Goal: Entertainment & Leisure: Browse casually

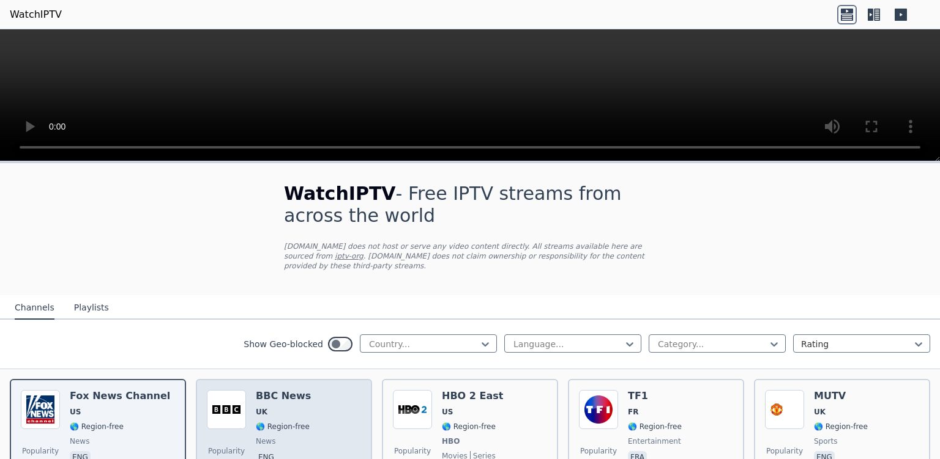
click at [294, 407] on span "UK" at bounding box center [283, 412] width 55 height 10
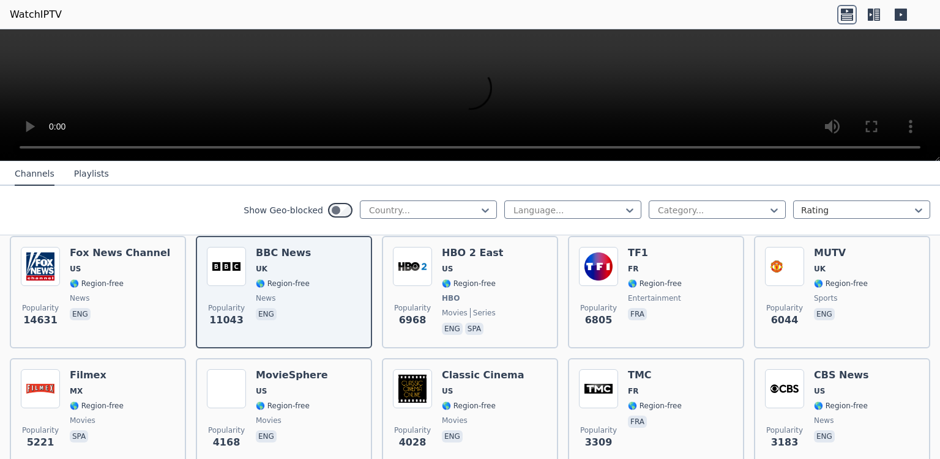
scroll to position [158, 0]
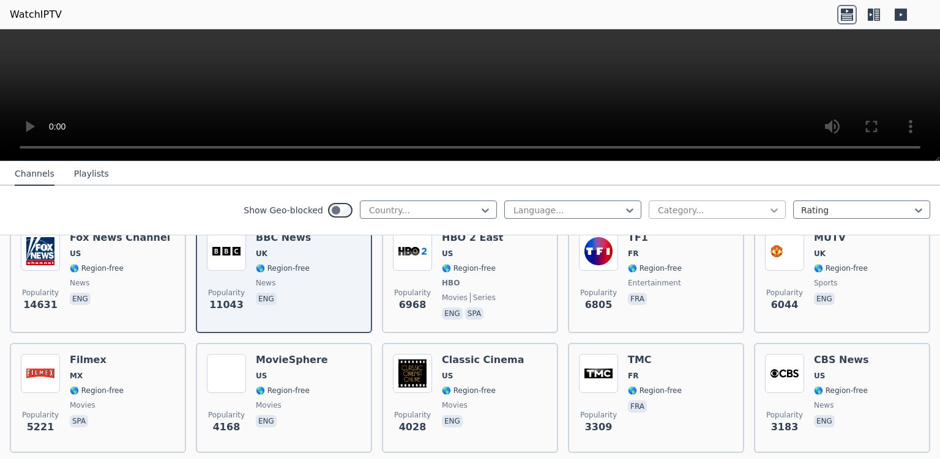
click at [768, 210] on icon at bounding box center [774, 210] width 12 height 12
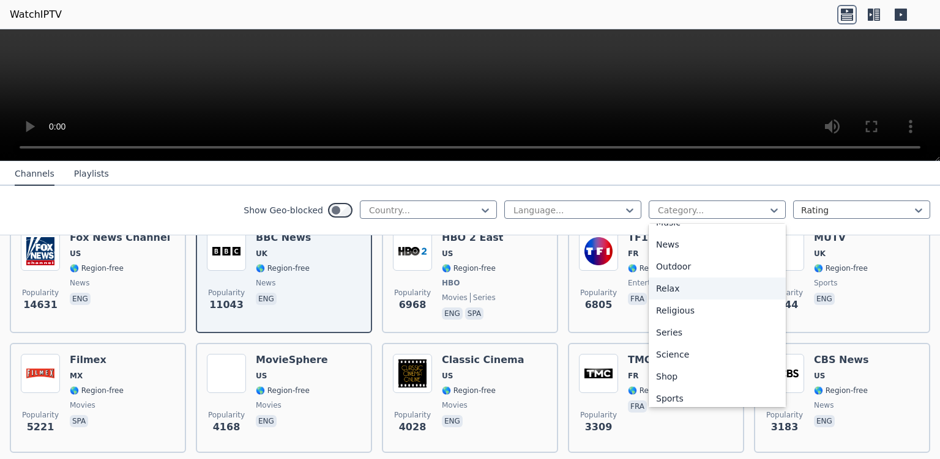
scroll to position [416, 0]
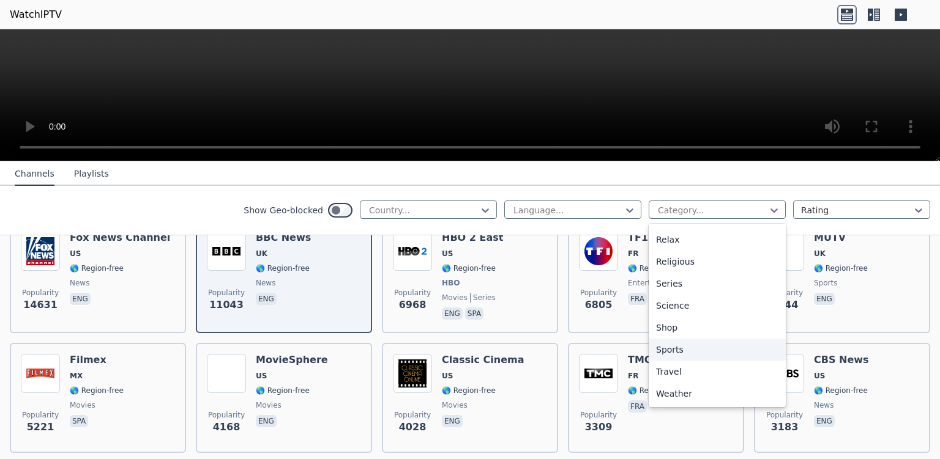
click at [686, 348] on div "Sports" at bounding box center [716, 350] width 137 height 22
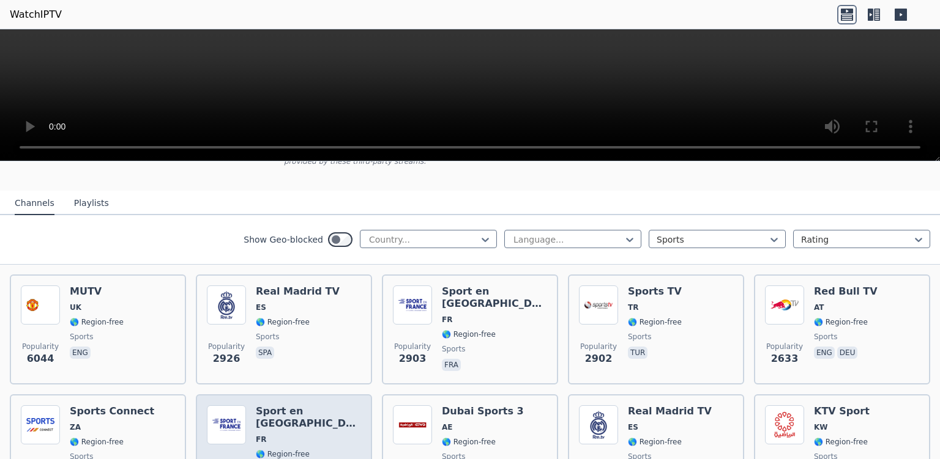
scroll to position [79, 0]
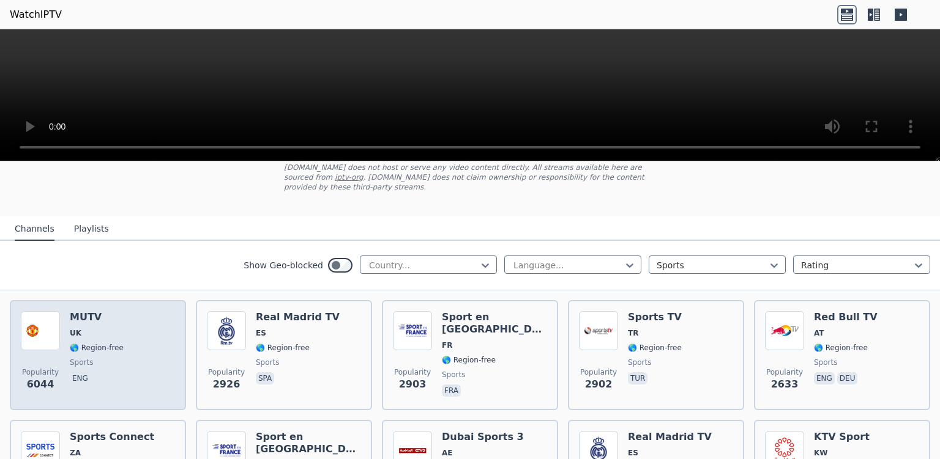
click at [141, 336] on div "Popularity 6044 MUTV [GEOGRAPHIC_DATA] 🌎 Region-free sports eng" at bounding box center [98, 355] width 154 height 88
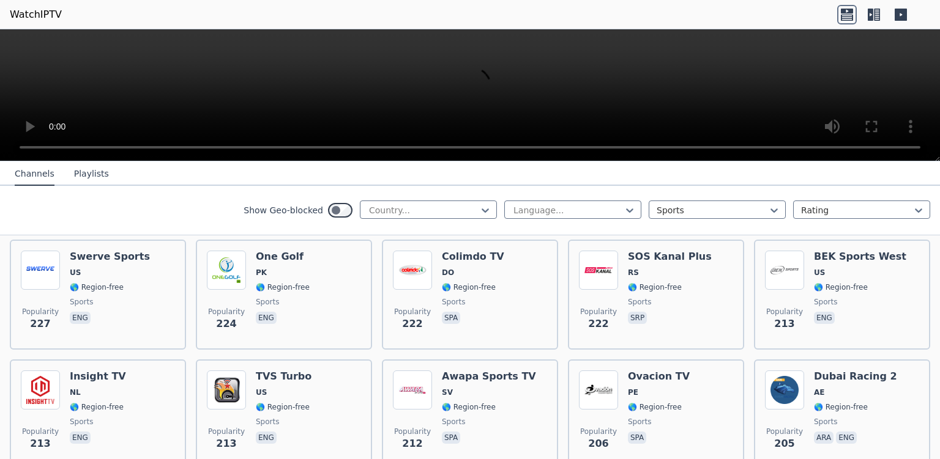
scroll to position [1268, 0]
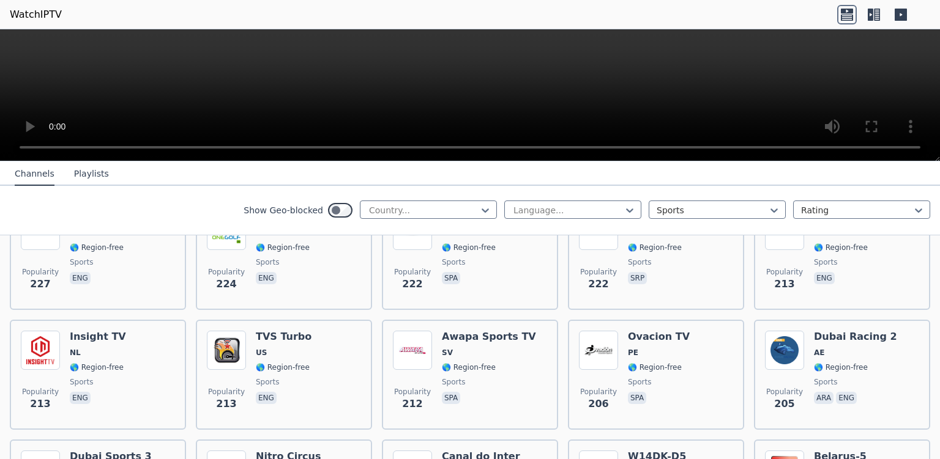
click at [313, 363] on div "Popularity 213 TVS Turbo US 🌎 Region-free sports eng" at bounding box center [284, 375] width 154 height 88
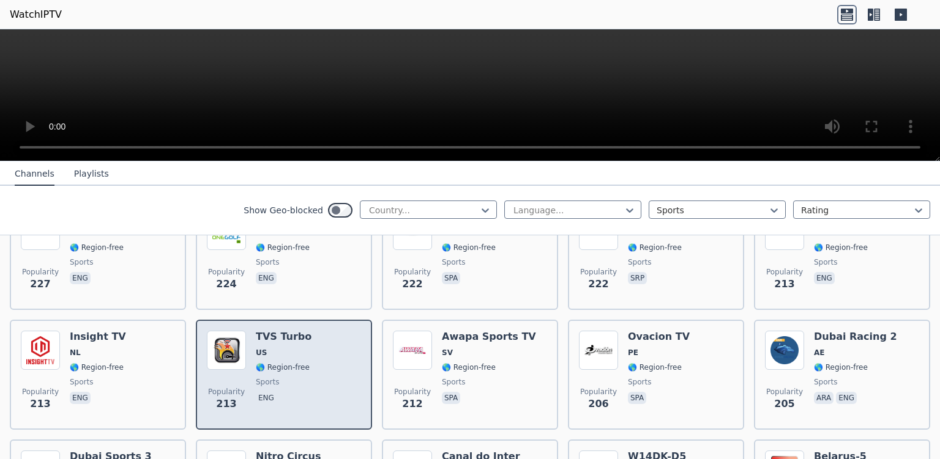
click at [243, 336] on img at bounding box center [226, 350] width 39 height 39
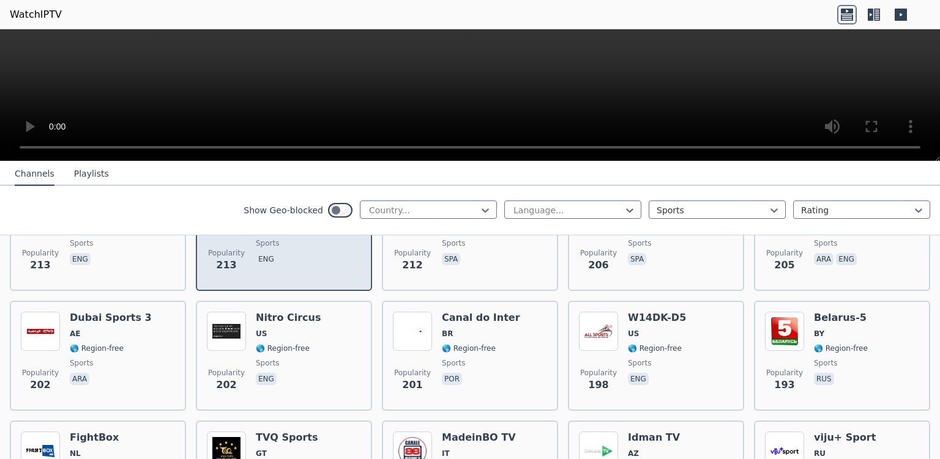
scroll to position [1427, 0]
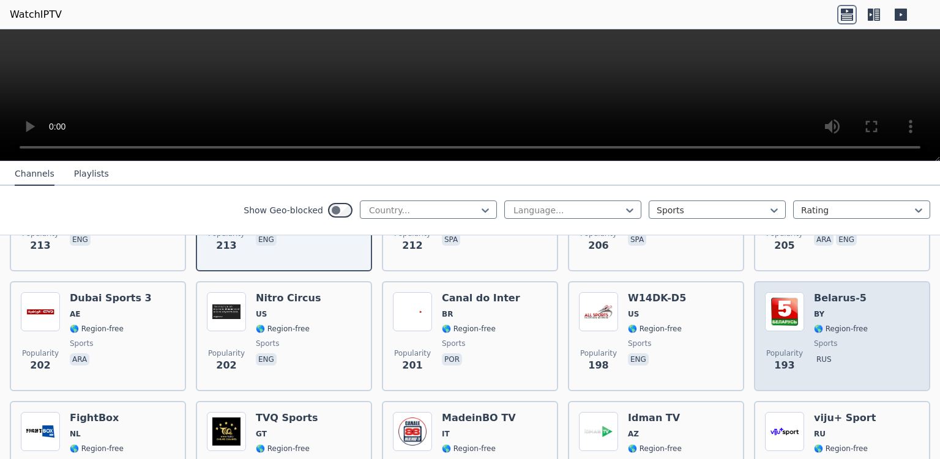
click at [875, 321] on div "Popularity 193 [GEOGRAPHIC_DATA]-5 BY 🌎 Region-free sports rus" at bounding box center [842, 336] width 154 height 88
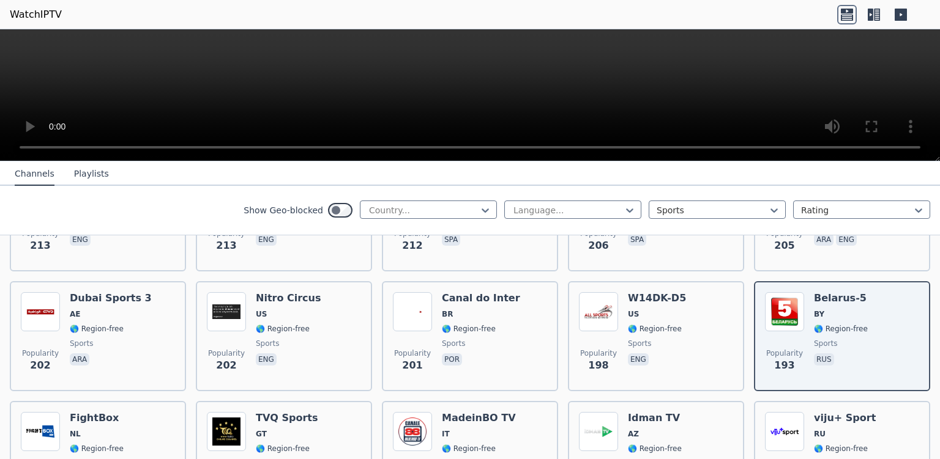
click at [78, 174] on button "Playlists" at bounding box center [91, 174] width 35 height 23
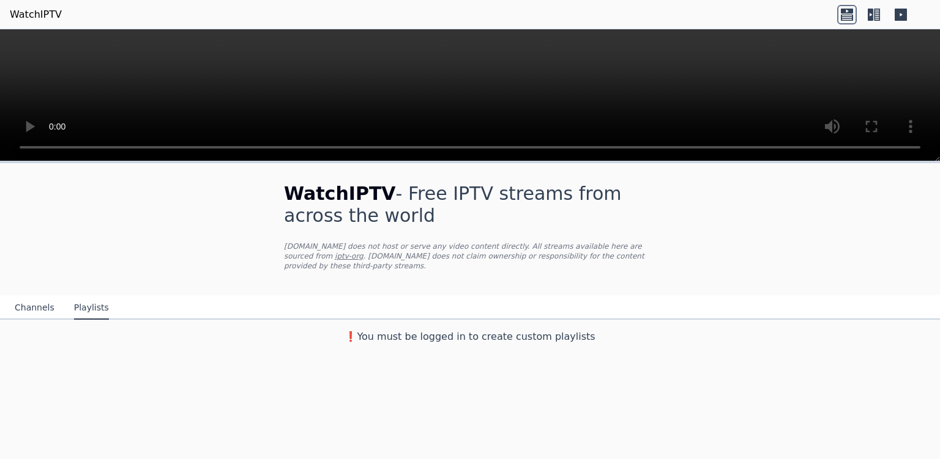
scroll to position [0, 0]
click at [35, 300] on button "Channels" at bounding box center [35, 308] width 40 height 23
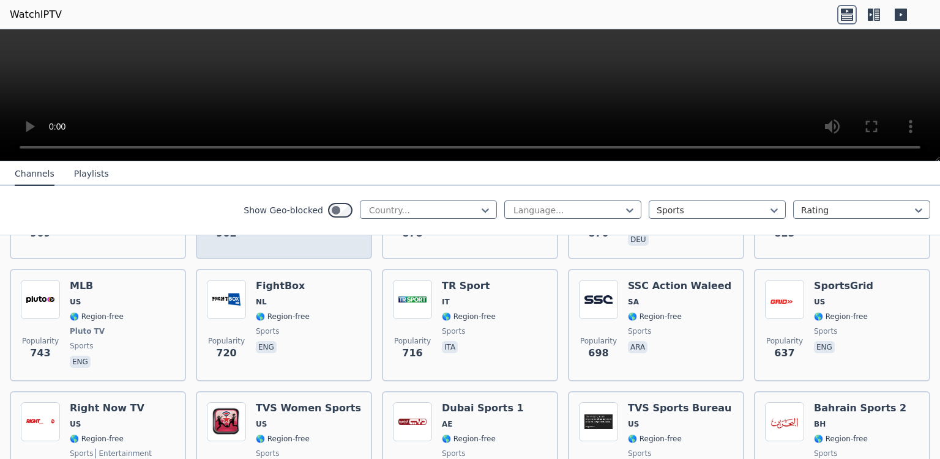
scroll to position [713, 0]
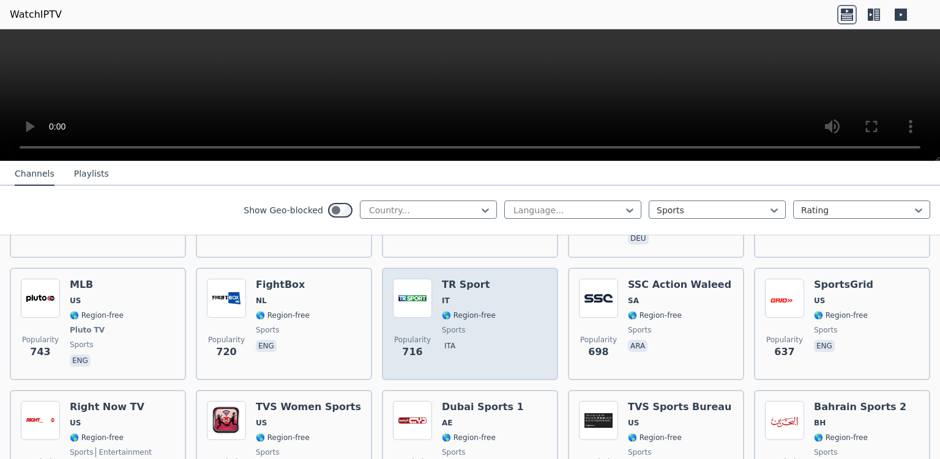
click at [521, 337] on div "Popularity 716 TR Sport IT 🌎 Region-free sports ita" at bounding box center [470, 324] width 154 height 91
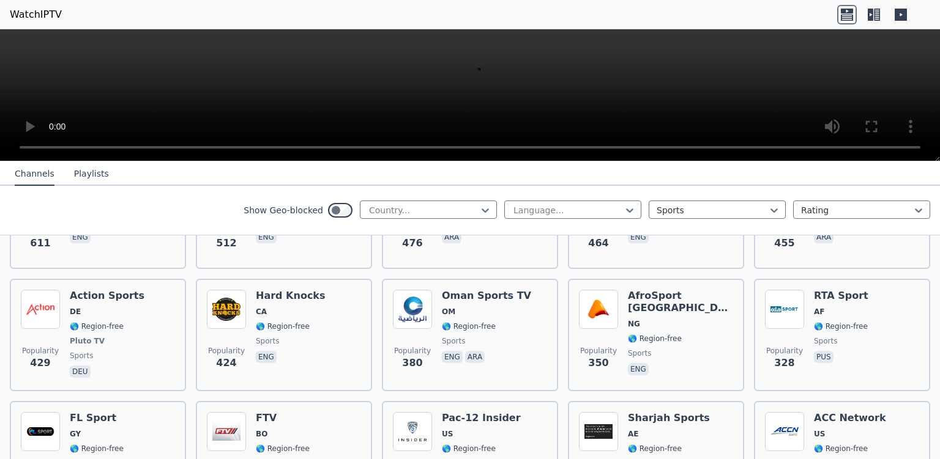
scroll to position [951, 0]
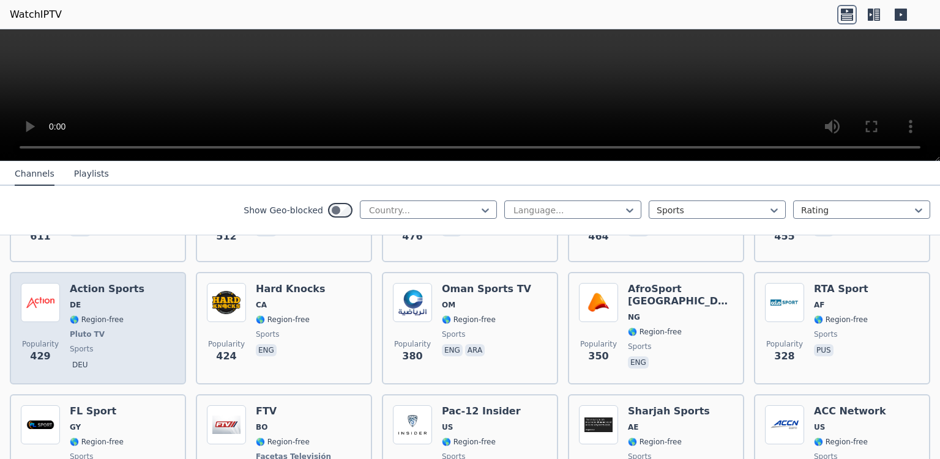
click at [134, 322] on div "Popularity 429 Action Sports DE 🌎 Region-free Pluto TV sports deu" at bounding box center [98, 328] width 154 height 91
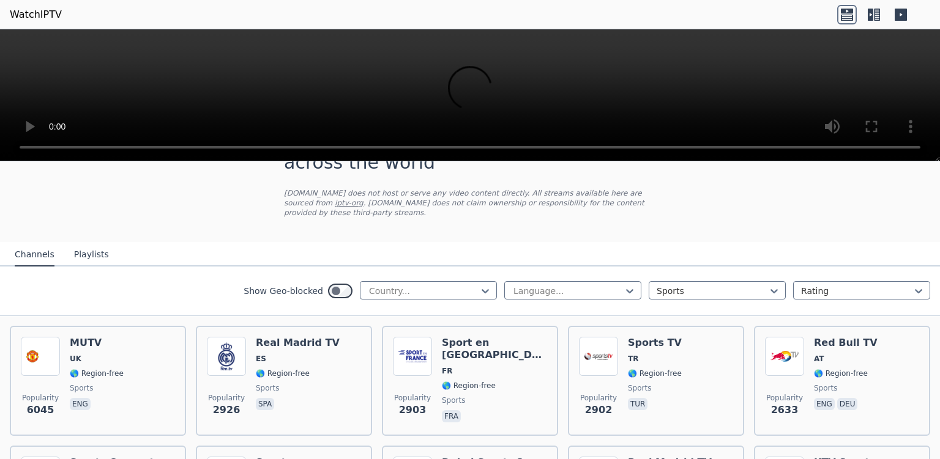
scroll to position [33, 0]
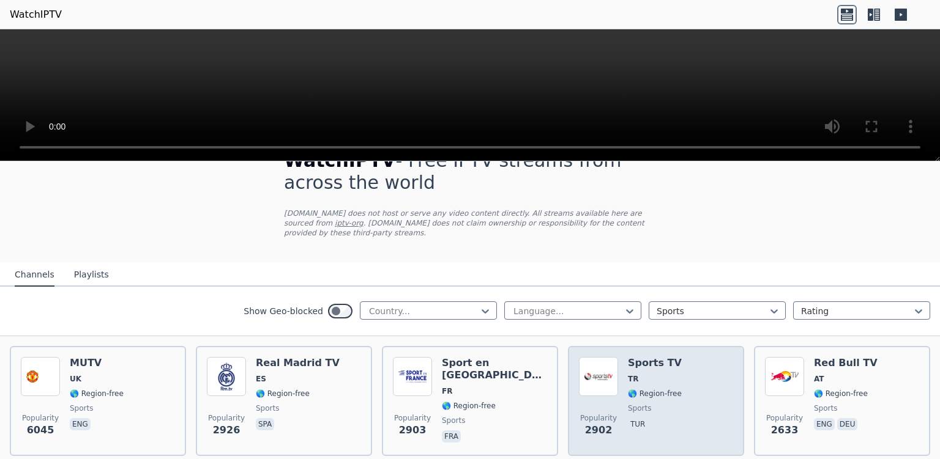
click at [694, 395] on div "Popularity 2902 Sports TV TR 🌎 Region-free sports tur" at bounding box center [656, 401] width 154 height 88
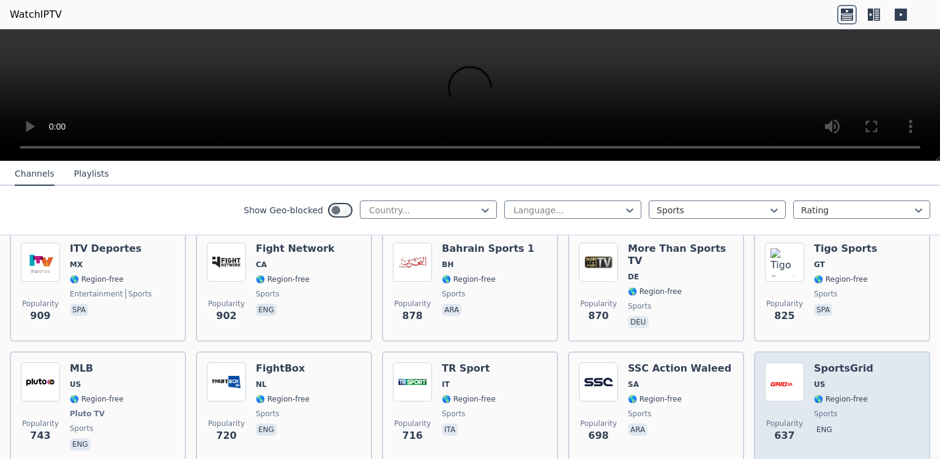
scroll to position [667, 0]
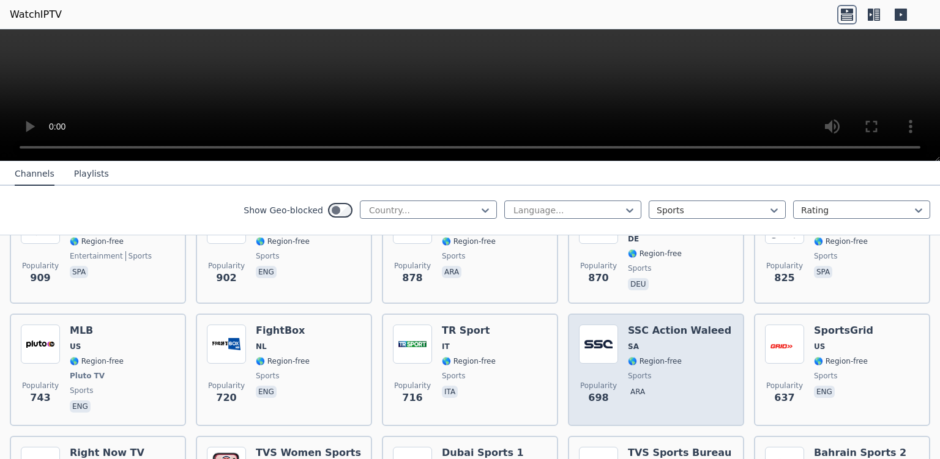
click at [679, 341] on div "SSC Action Waleed SA 🌎 Region-free sports ara" at bounding box center [679, 370] width 103 height 91
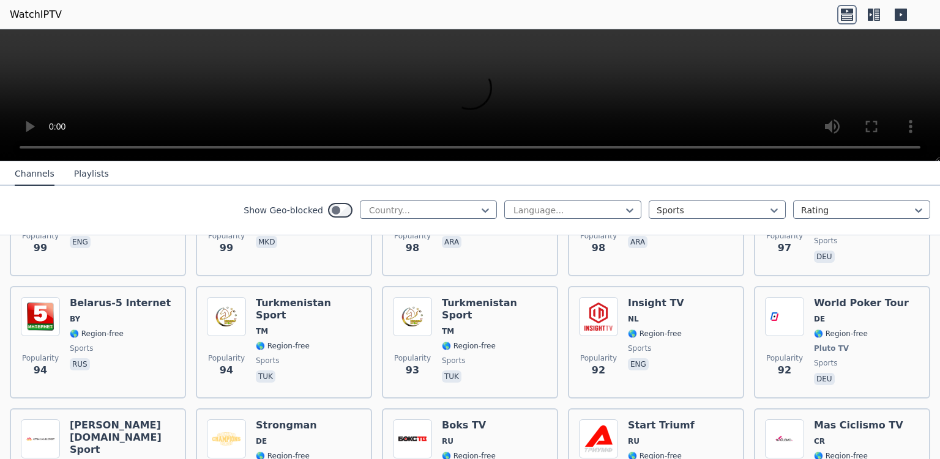
scroll to position [2570, 0]
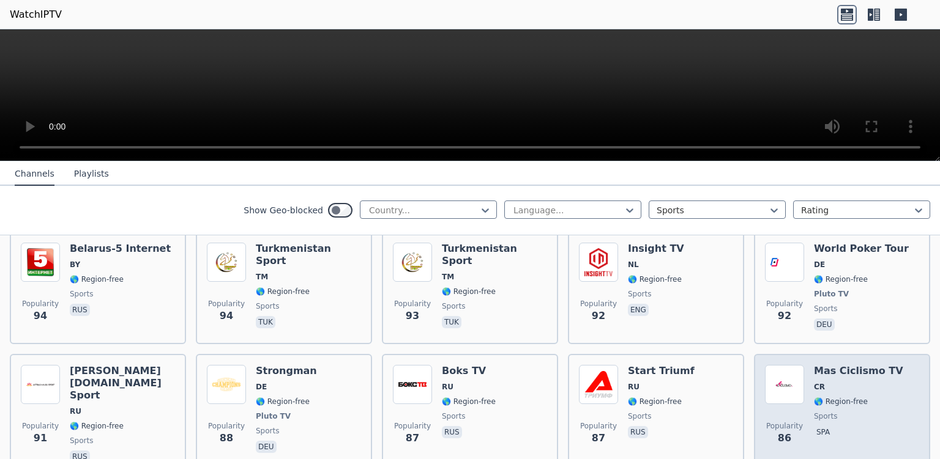
click at [857, 397] on span "🌎 Region-free" at bounding box center [858, 402] width 89 height 10
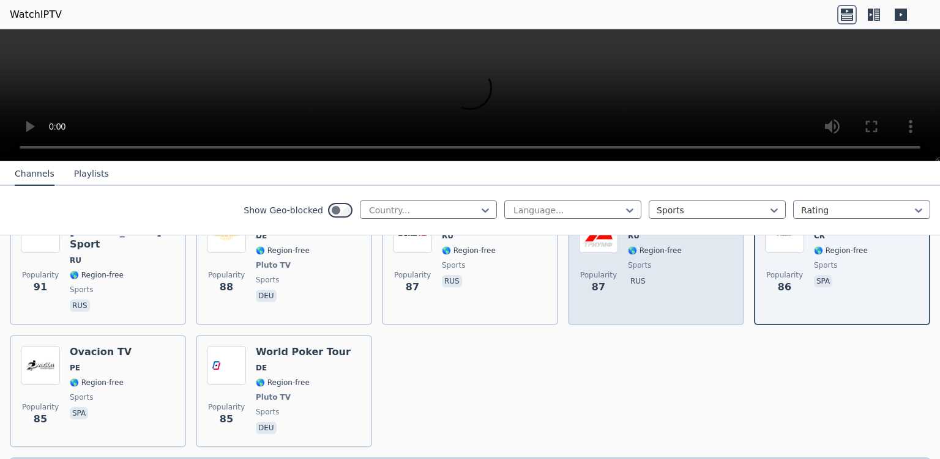
scroll to position [2728, 0]
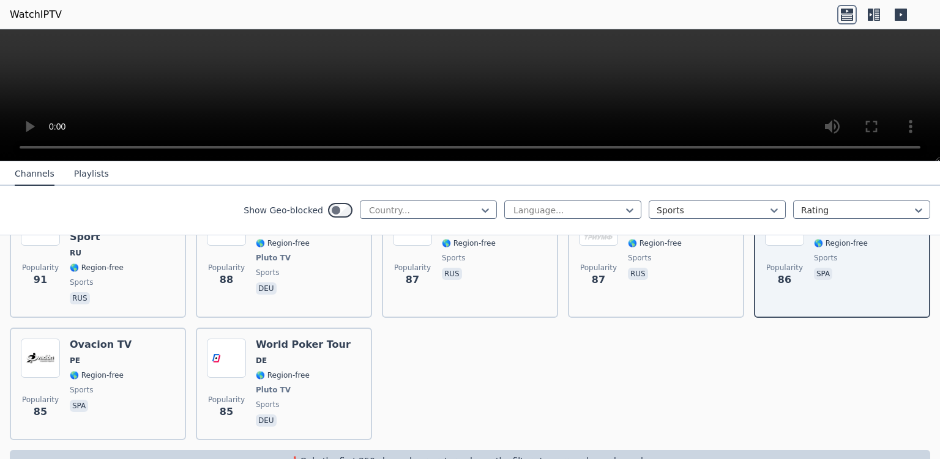
click at [873, 18] on icon at bounding box center [874, 15] width 20 height 20
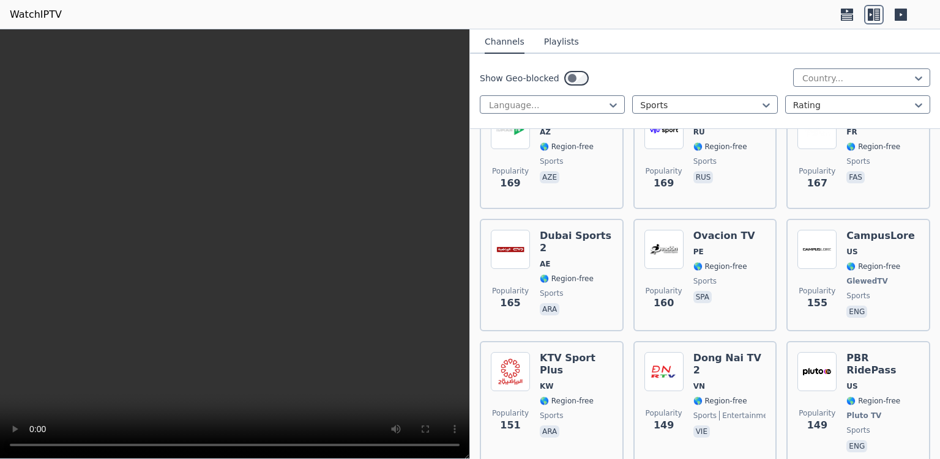
click at [844, 16] on icon at bounding box center [847, 15] width 20 height 20
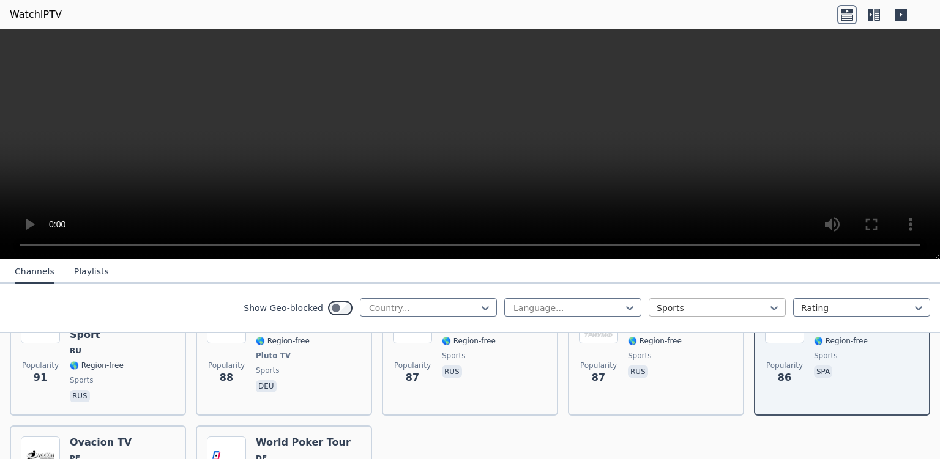
click at [745, 309] on div at bounding box center [711, 308] width 111 height 12
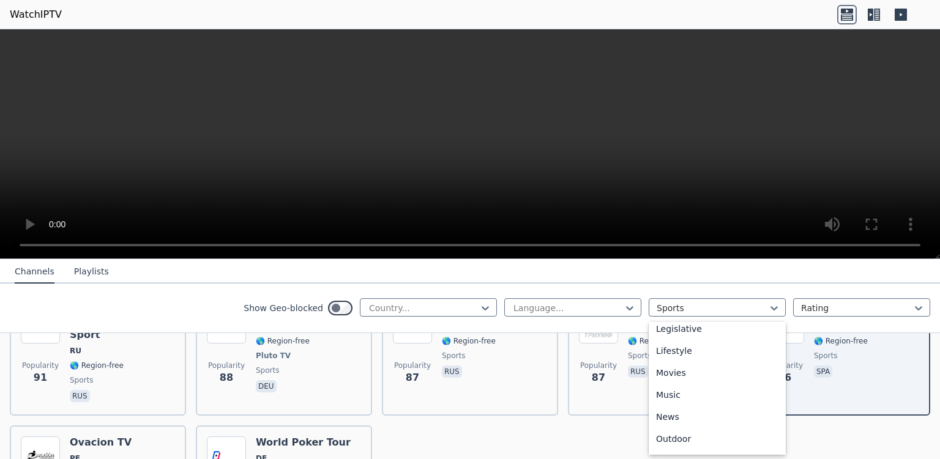
scroll to position [287, 0]
click at [672, 403] on div "Music" at bounding box center [716, 401] width 137 height 22
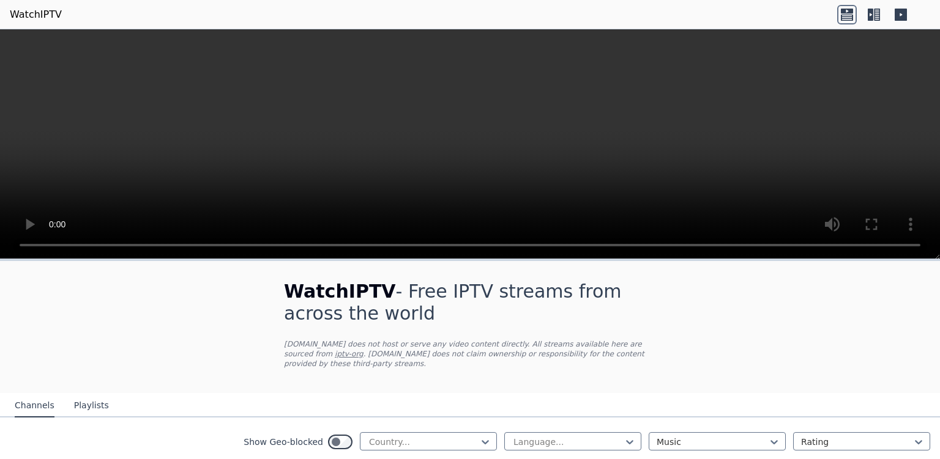
click at [672, 403] on nav "Channels Playlists" at bounding box center [470, 405] width 940 height 24
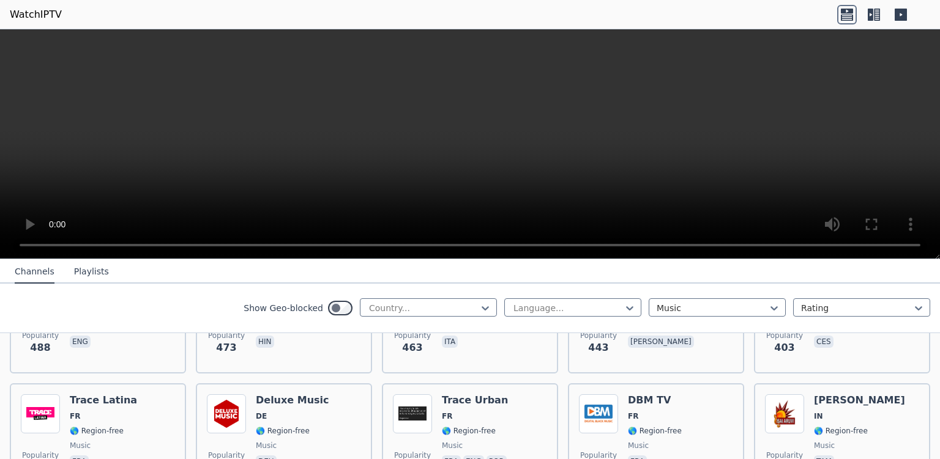
scroll to position [555, 0]
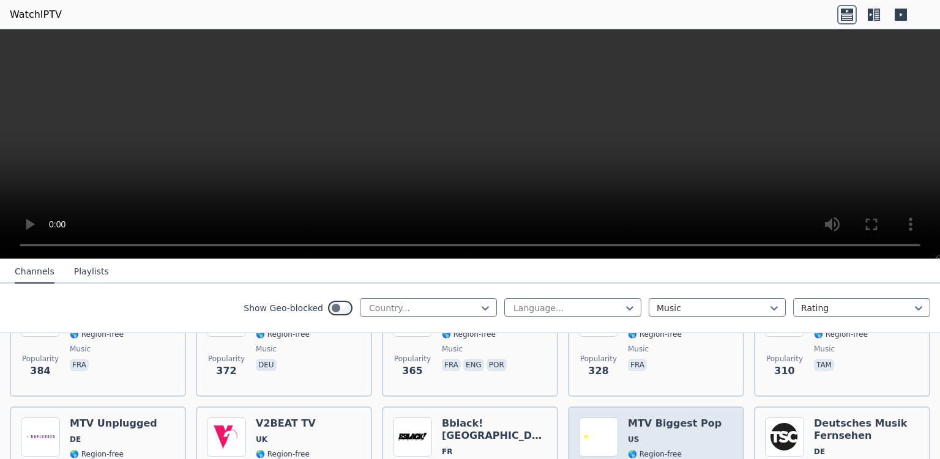
click at [695, 435] on span "US" at bounding box center [675, 440] width 94 height 10
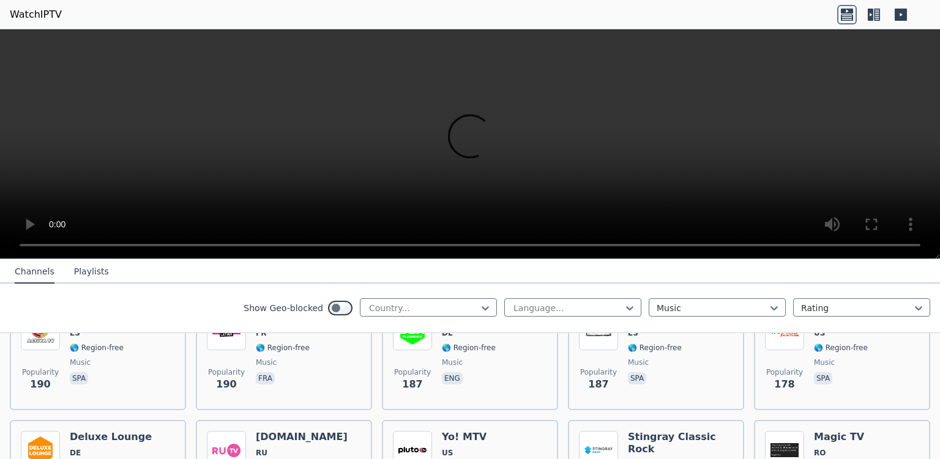
scroll to position [951, 0]
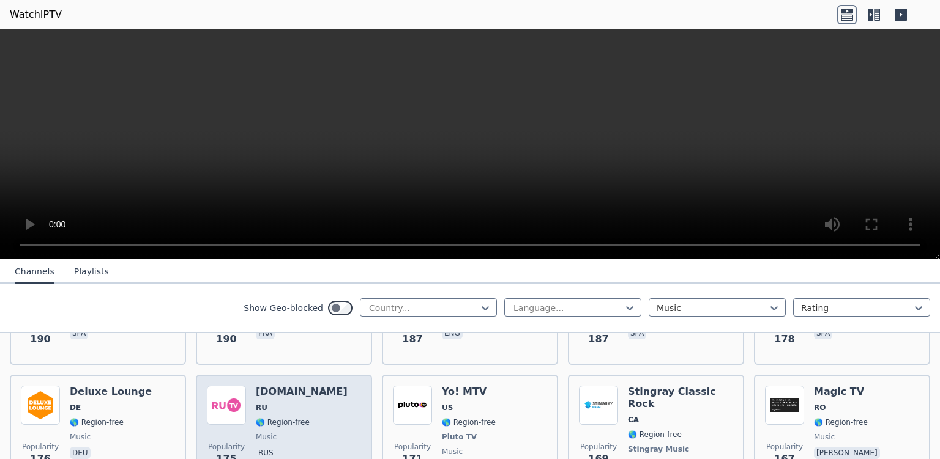
click at [319, 386] on div "Popularity 175 [DOMAIN_NAME] RU 🌎 Region-free music rus" at bounding box center [284, 437] width 154 height 103
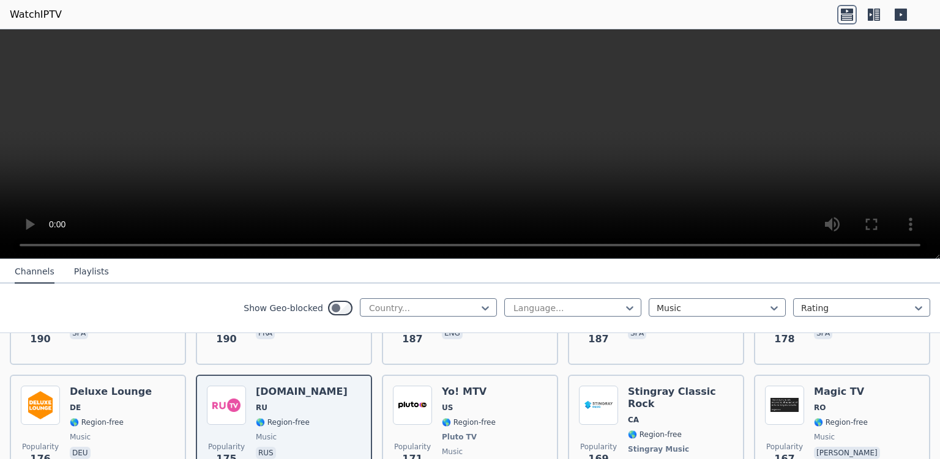
click at [902, 16] on icon at bounding box center [900, 15] width 12 height 12
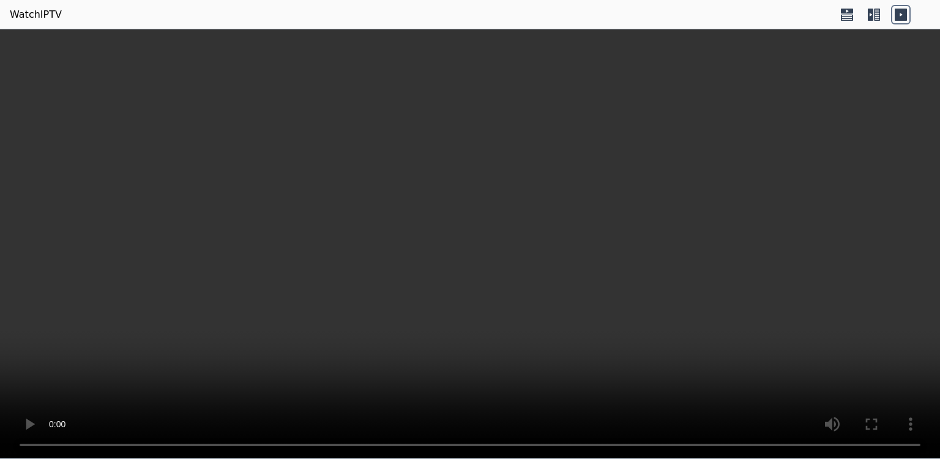
click at [902, 16] on icon at bounding box center [900, 15] width 12 height 12
click at [871, 16] on icon at bounding box center [870, 15] width 6 height 12
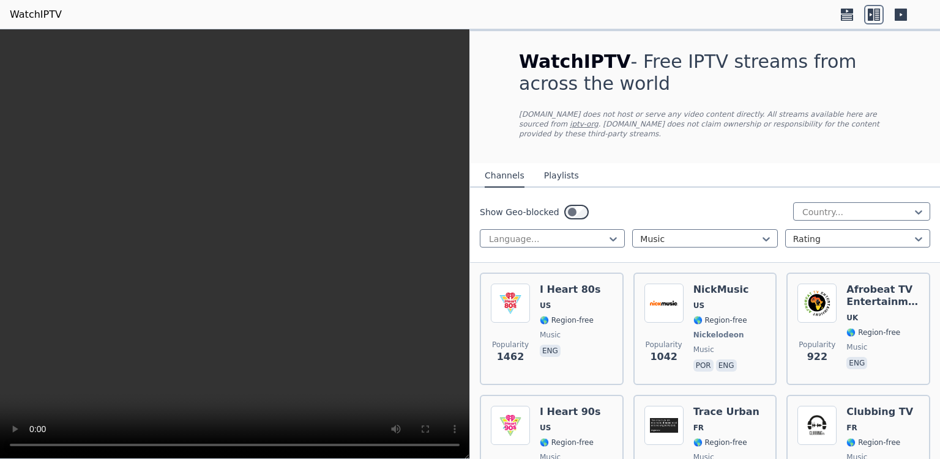
click at [839, 18] on icon at bounding box center [847, 15] width 20 height 20
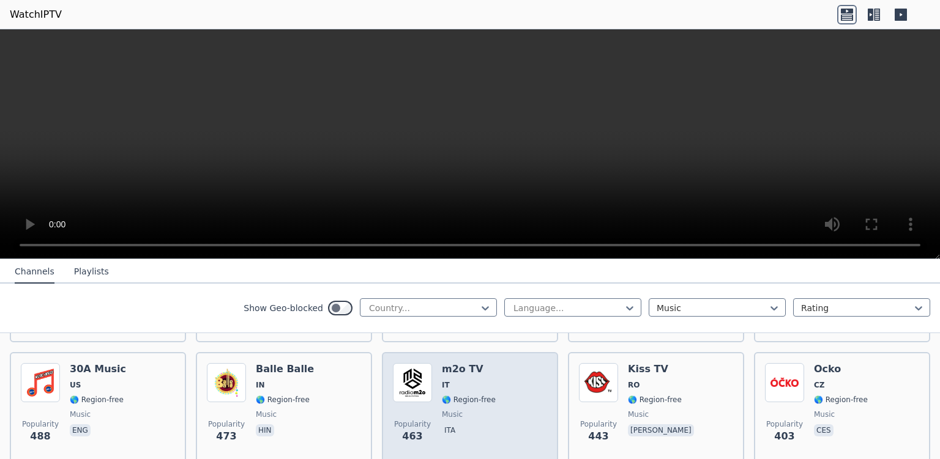
scroll to position [396, 0]
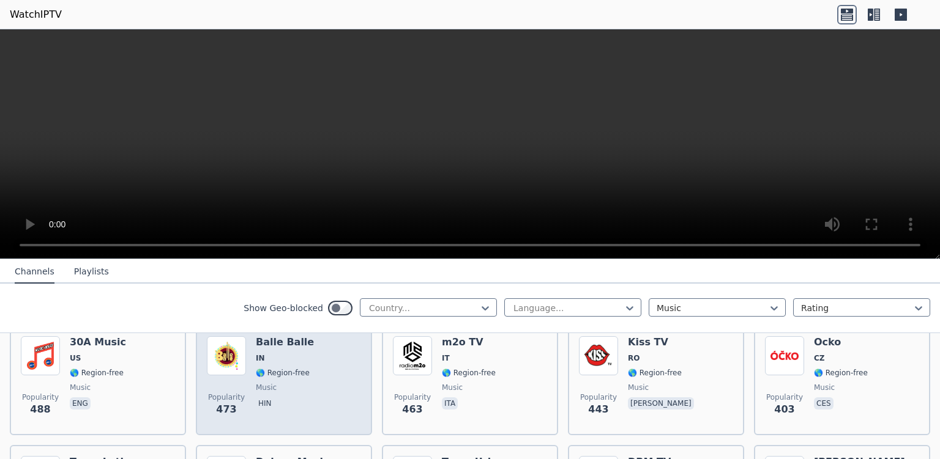
click at [335, 370] on div "Popularity 473 Balle Balle IN 🌎 Region-free music hin" at bounding box center [284, 380] width 154 height 88
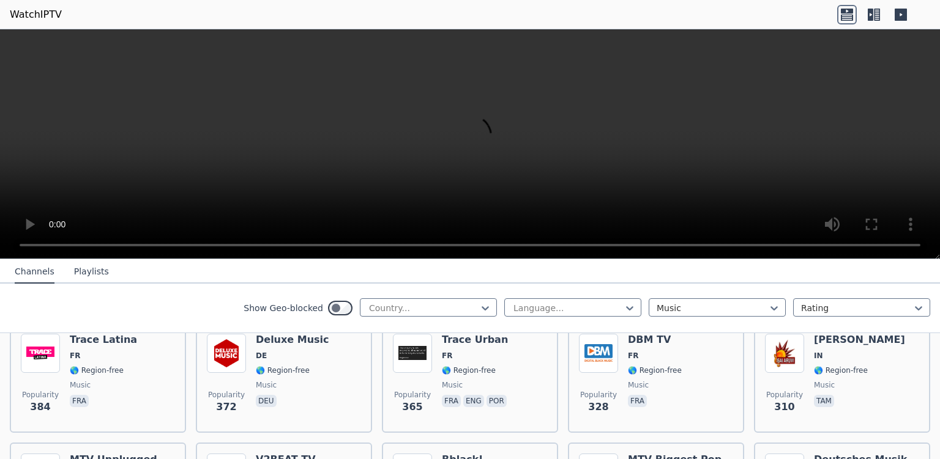
scroll to position [634, 0]
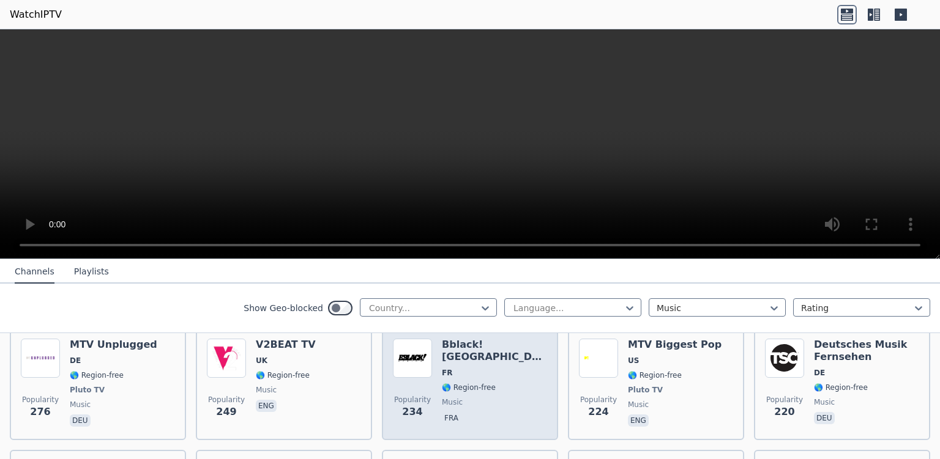
click at [476, 383] on div "Bblack! [GEOGRAPHIC_DATA] FR 🌎 Region-free music fra" at bounding box center [494, 384] width 105 height 91
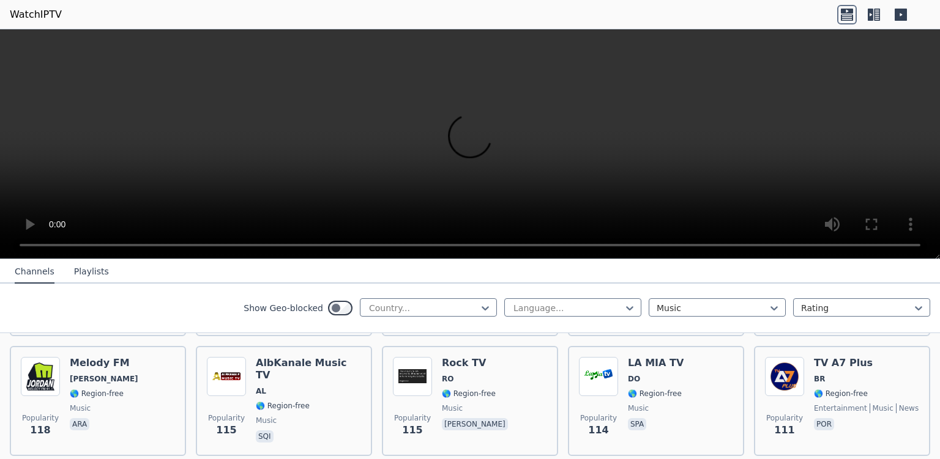
scroll to position [1586, 0]
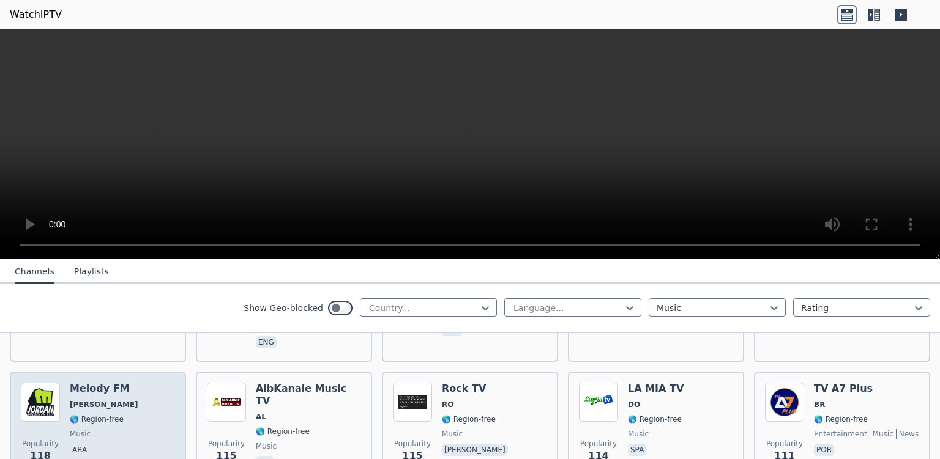
click at [131, 406] on div "Popularity 118 Melody FM JO 🌎 Region-free music ara" at bounding box center [98, 427] width 154 height 88
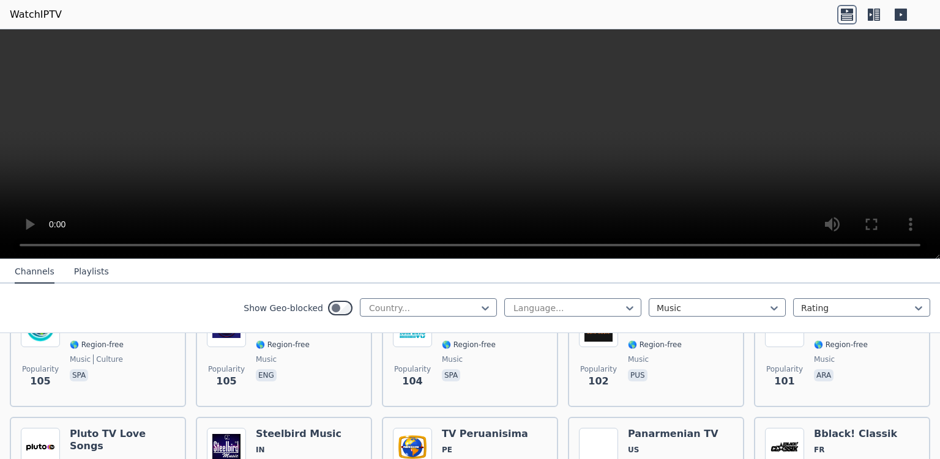
scroll to position [1985, 0]
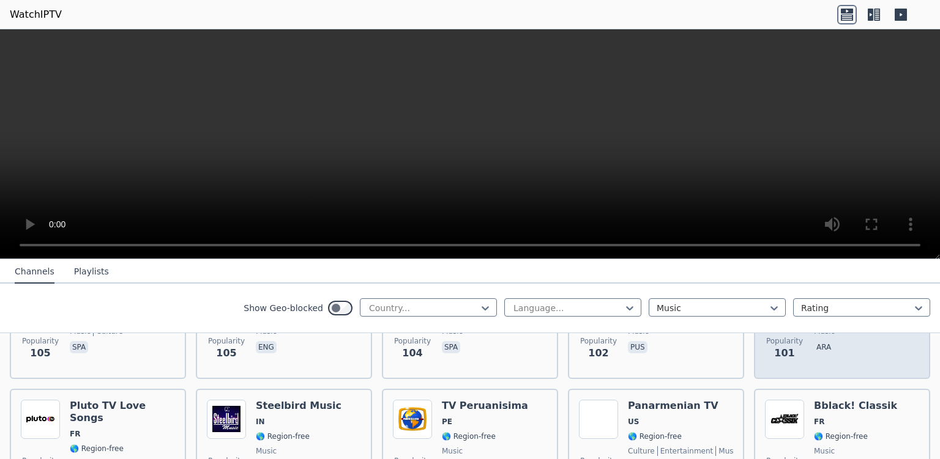
drag, startPoint x: 789, startPoint y: 285, endPoint x: 789, endPoint y: 251, distance: 34.3
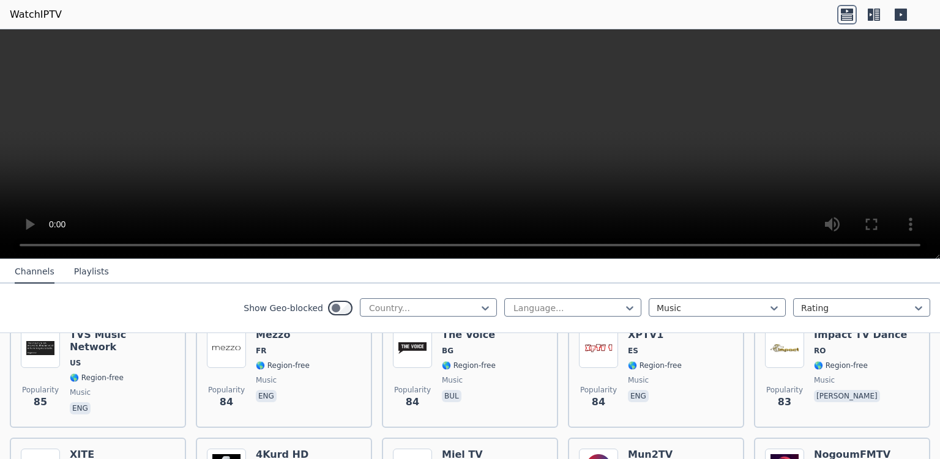
scroll to position [2548, 0]
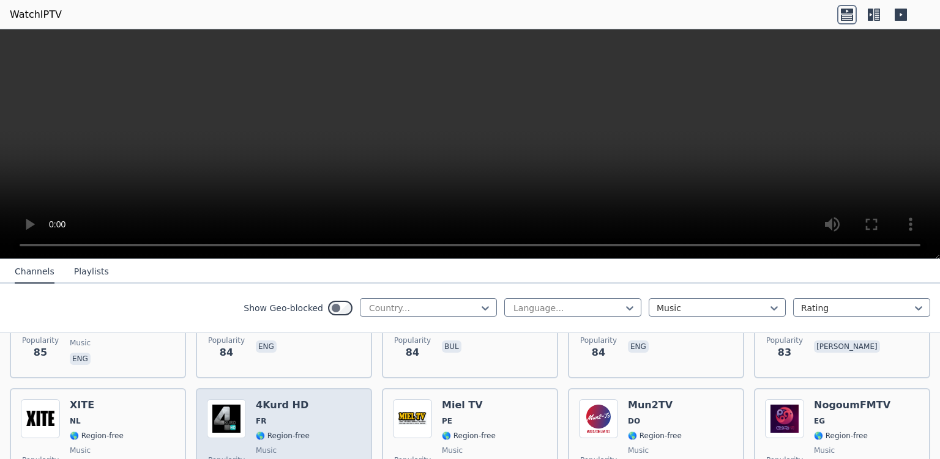
click at [325, 399] on div "Popularity 82 4Kurd HD FR 🌎 Region-free music kur" at bounding box center [284, 443] width 154 height 88
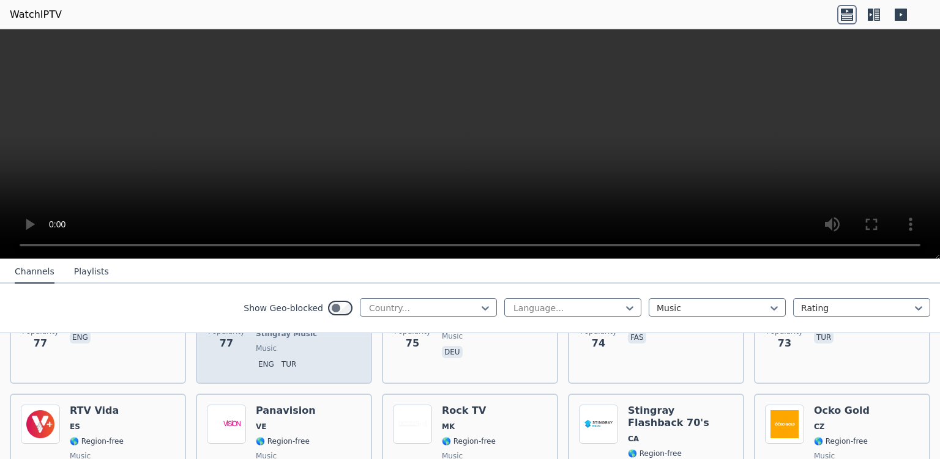
scroll to position [2944, 0]
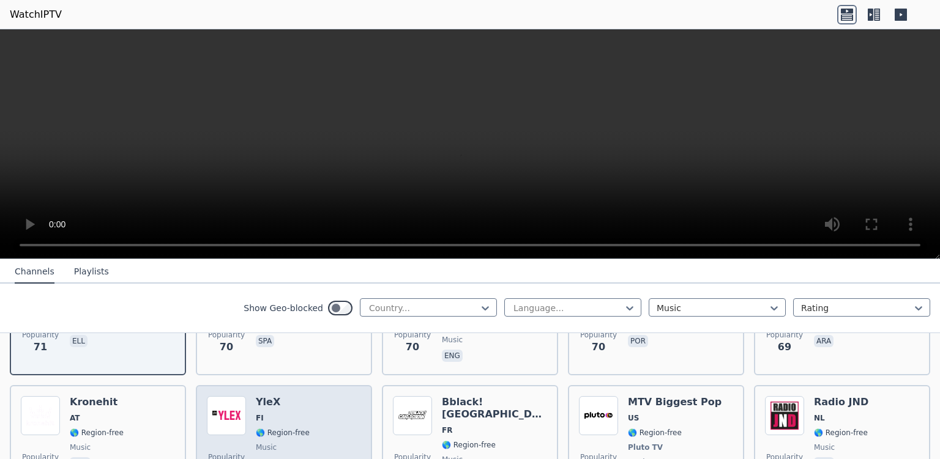
scroll to position [3262, 0]
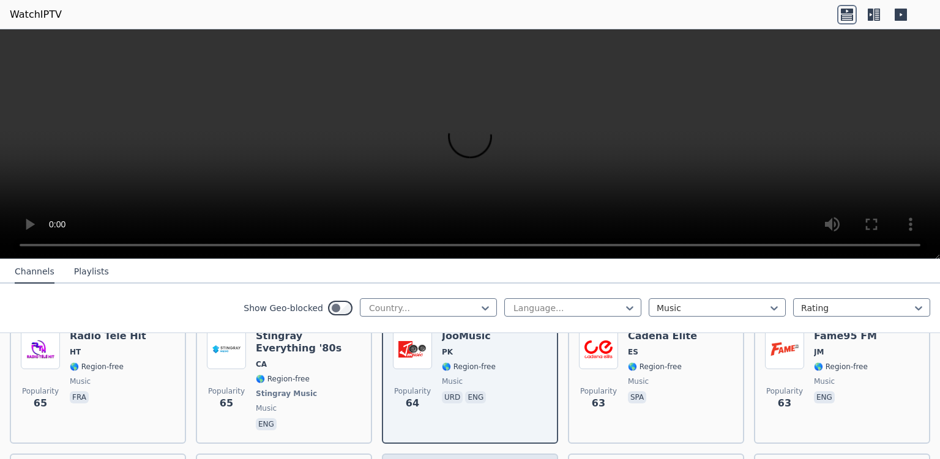
scroll to position [3341, 0]
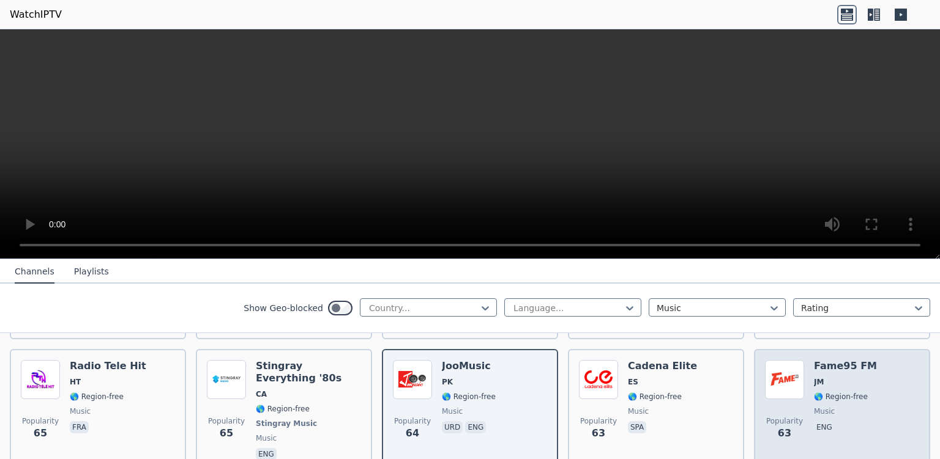
click at [814, 370] on div "Fame95 FM JM 🌎 Region-free music eng" at bounding box center [845, 411] width 63 height 103
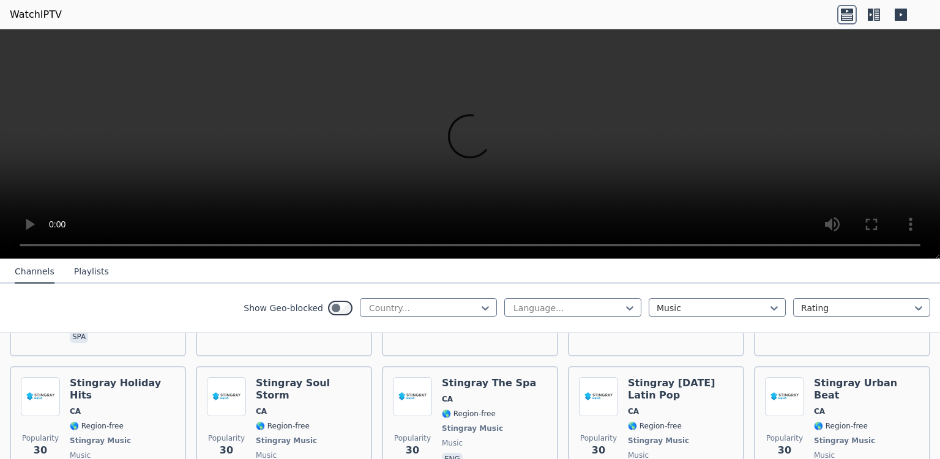
scroll to position [6116, 0]
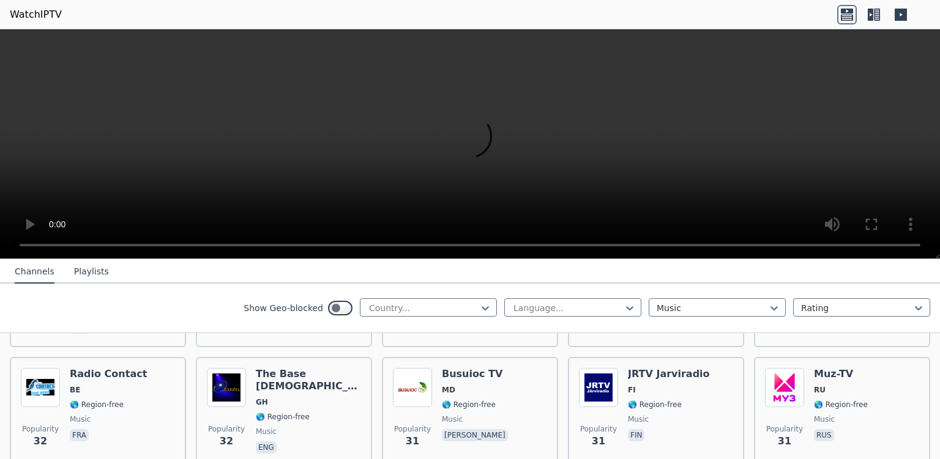
scroll to position [5878, 0]
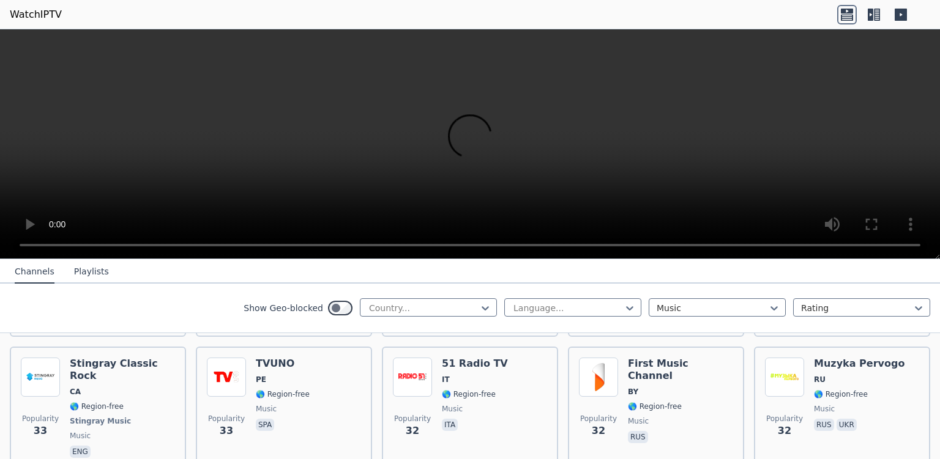
scroll to position [5799, 0]
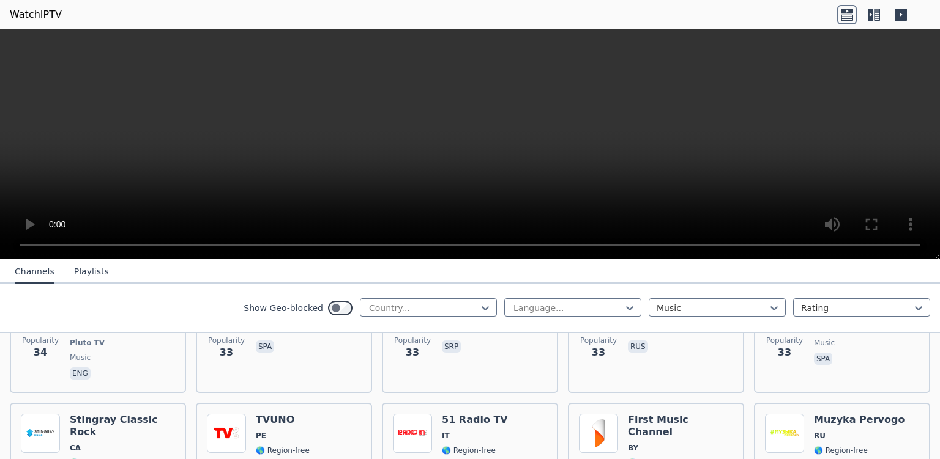
scroll to position [5641, 0]
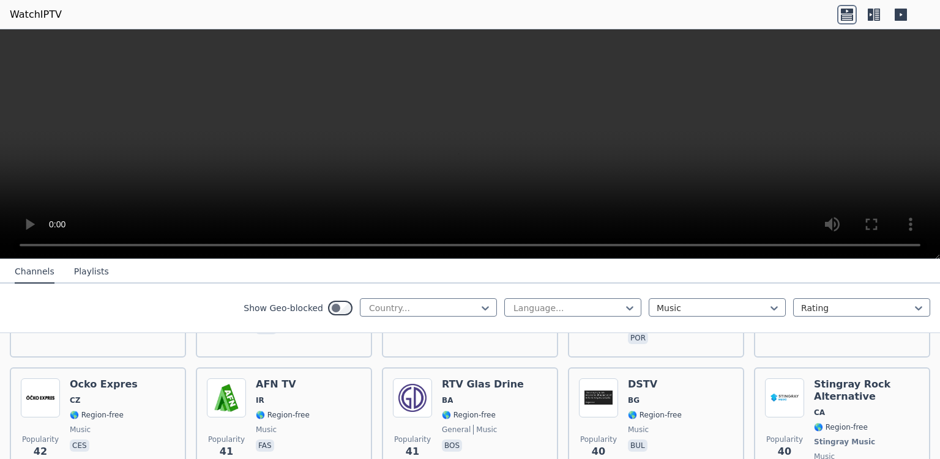
scroll to position [4927, 0]
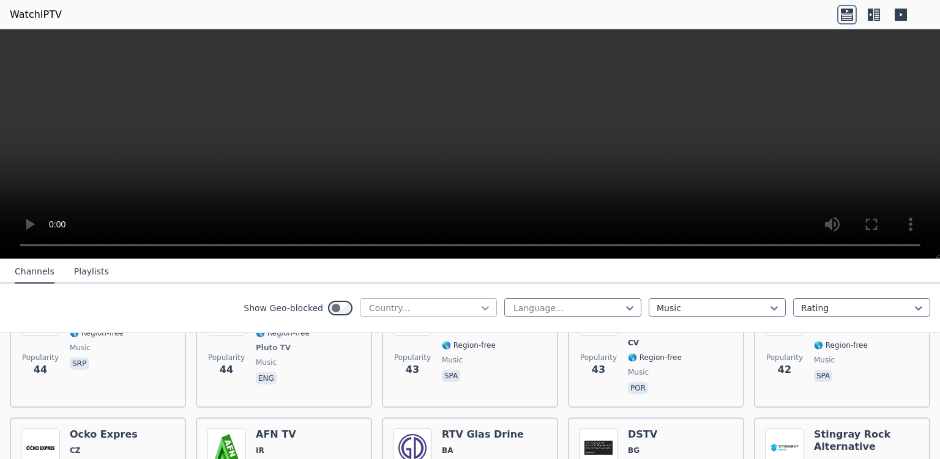
click at [479, 309] on icon at bounding box center [485, 308] width 12 height 12
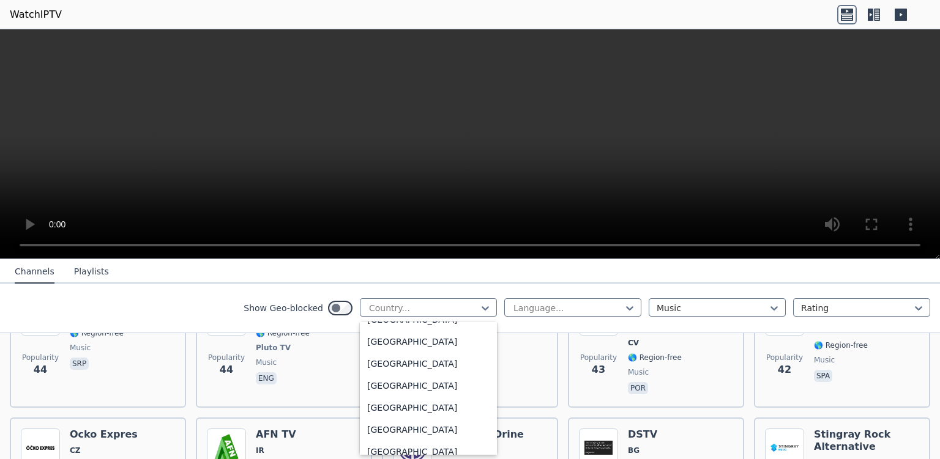
scroll to position [4182, 0]
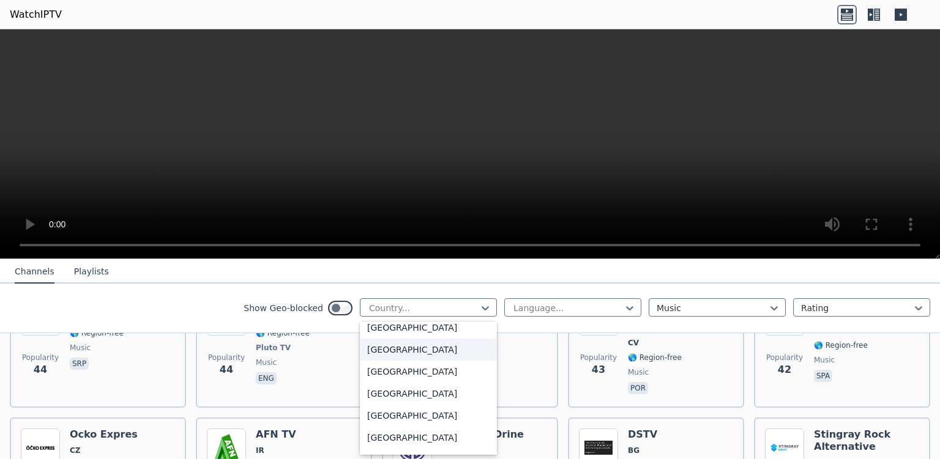
click at [404, 348] on div "[GEOGRAPHIC_DATA]" at bounding box center [428, 350] width 137 height 22
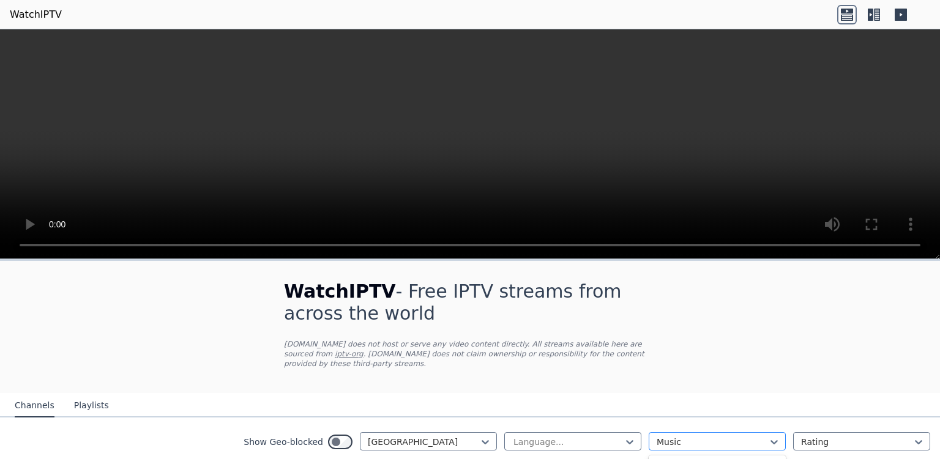
click at [692, 436] on div at bounding box center [711, 442] width 111 height 12
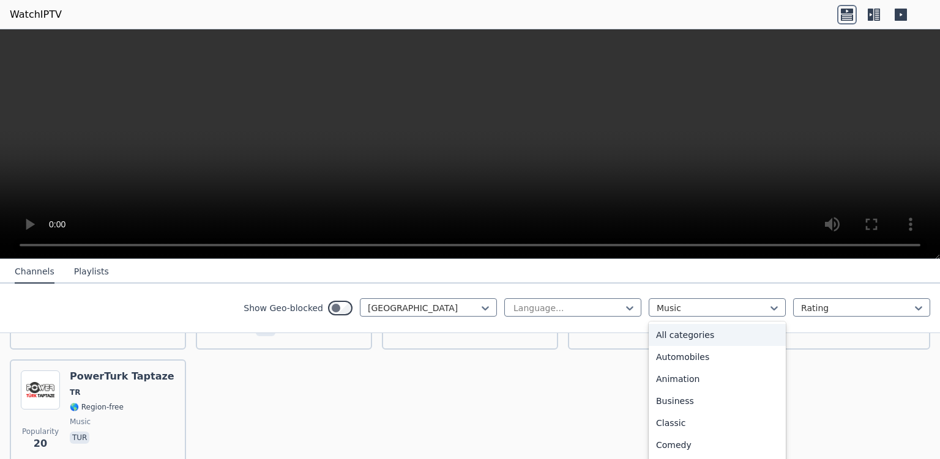
click at [708, 335] on div "All categories" at bounding box center [716, 335] width 137 height 22
click at [543, 308] on div at bounding box center [567, 308] width 111 height 12
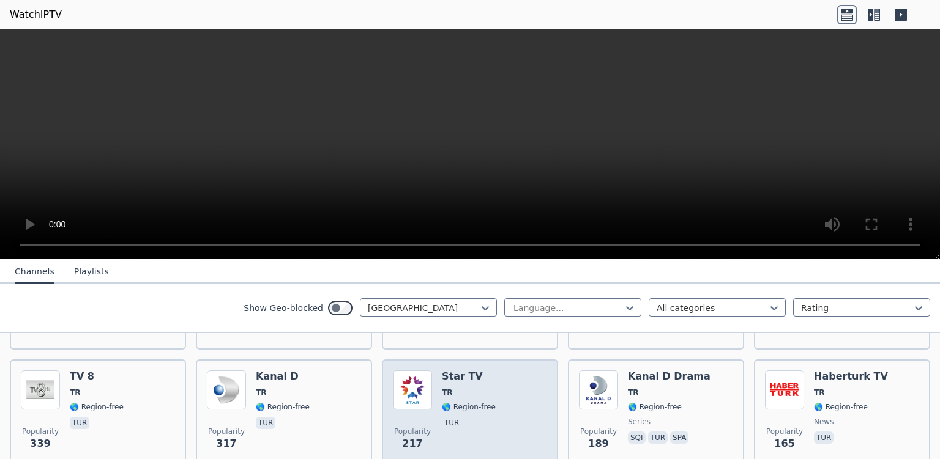
click at [516, 382] on div "Popularity 217 Star TV TR 🌎 Region-free tur" at bounding box center [470, 415] width 154 height 88
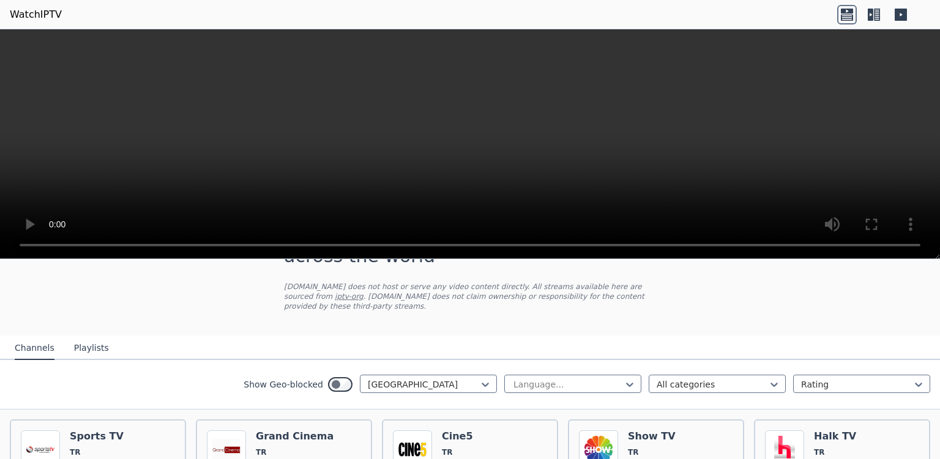
scroll to position [115, 0]
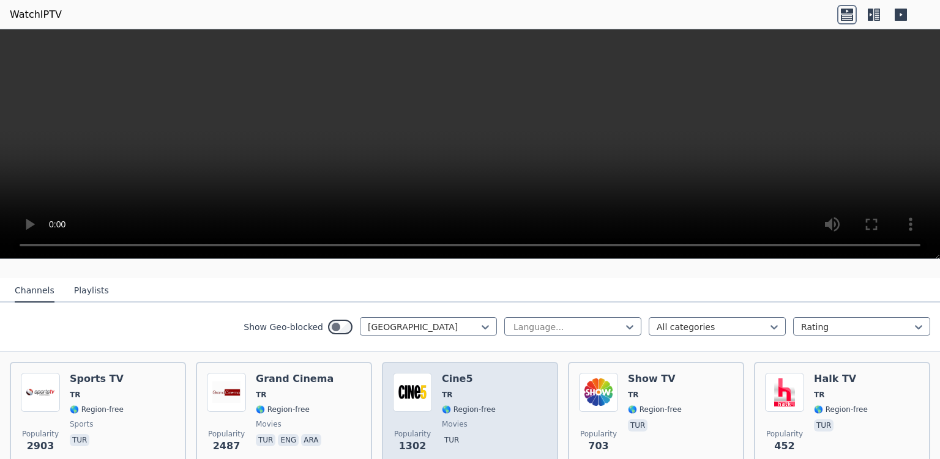
click at [498, 383] on div "Popularity 1302 Cine5 TR 🌎 Region-free movies tur" at bounding box center [470, 417] width 154 height 88
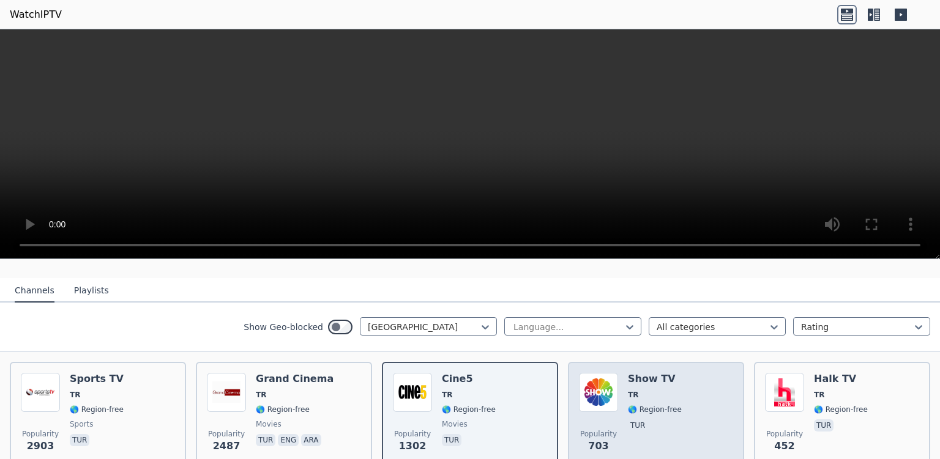
click at [681, 380] on div "Popularity 703 Show TV TR 🌎 Region-free tur" at bounding box center [656, 417] width 154 height 88
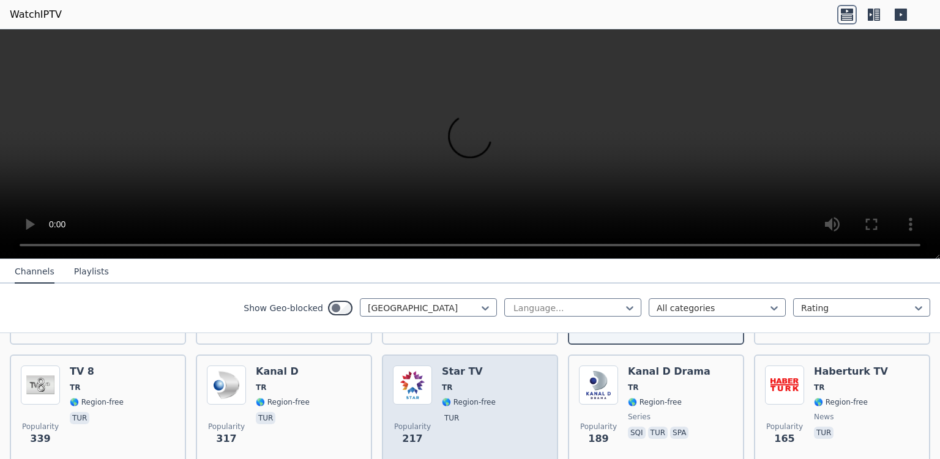
scroll to position [432, 0]
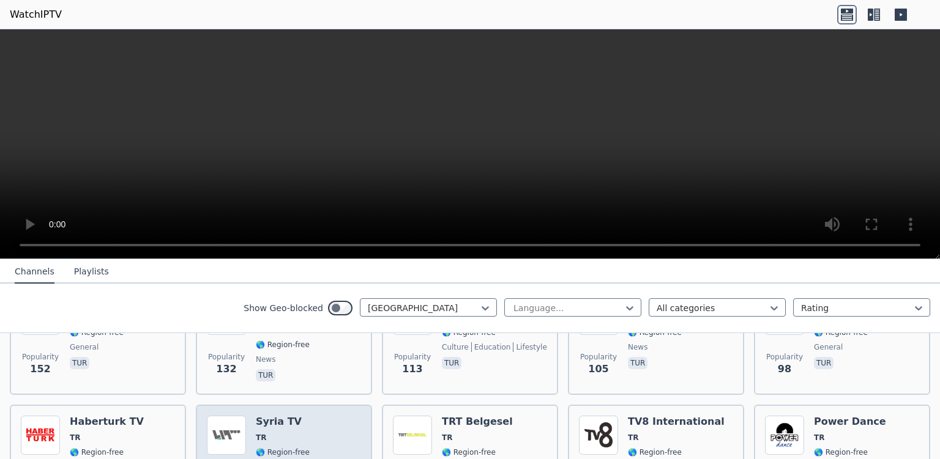
click at [314, 416] on div "Popularity 94 Syria TV TR 🌎 Region-free ara" at bounding box center [284, 460] width 154 height 88
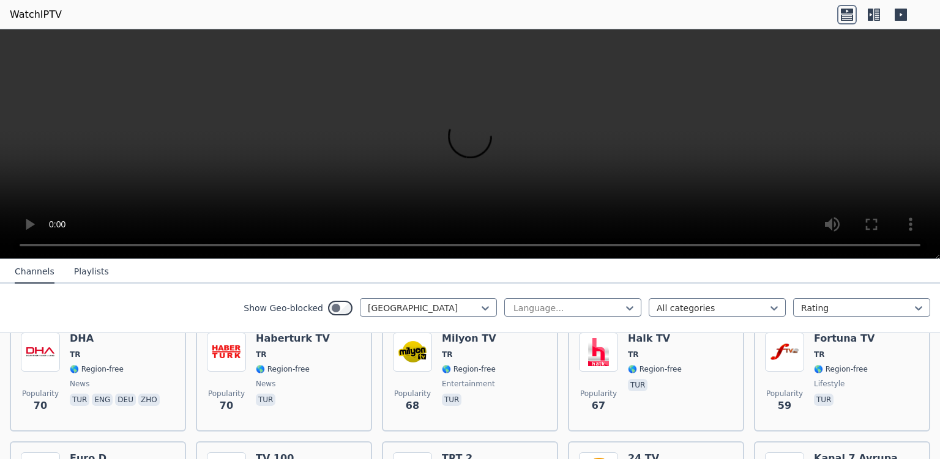
scroll to position [670, 0]
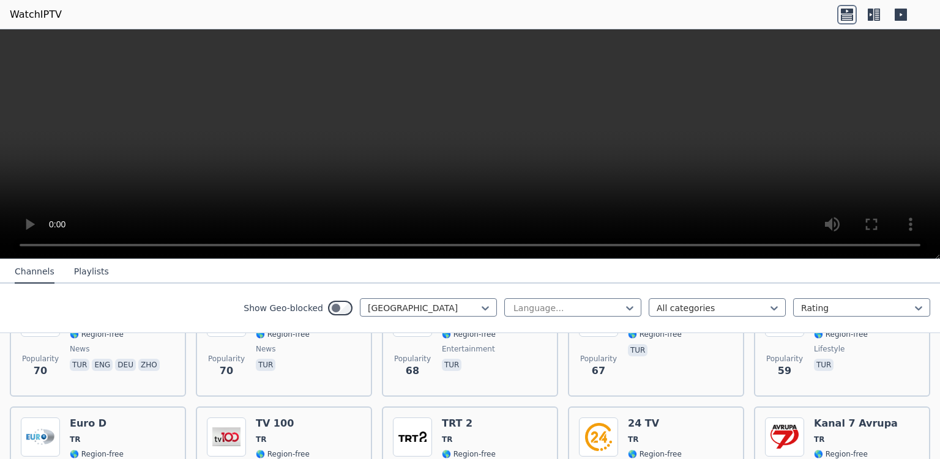
click at [314, 418] on div "Popularity 58 TV 100 TR 🌎 Region-free tur" at bounding box center [284, 462] width 154 height 88
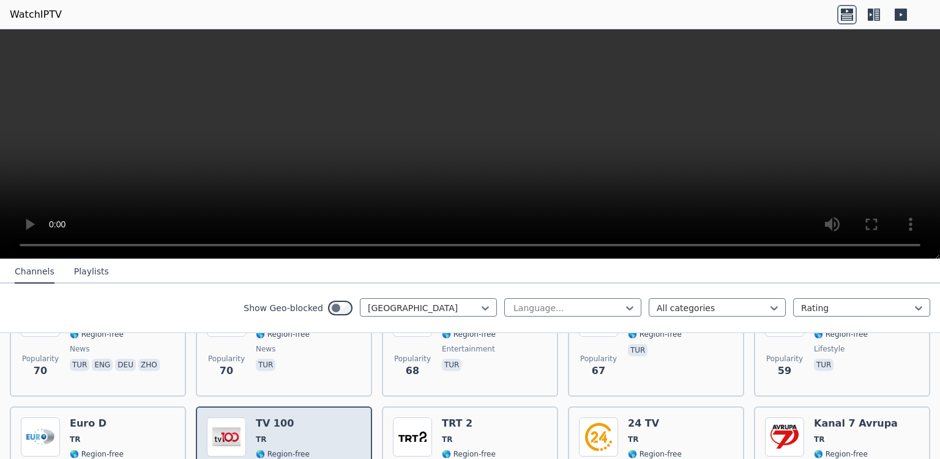
drag, startPoint x: 314, startPoint y: 416, endPoint x: 308, endPoint y: 417, distance: 6.2
click at [308, 418] on div "Popularity 58 TV 100 TR 🌎 Region-free tur" at bounding box center [284, 462] width 154 height 88
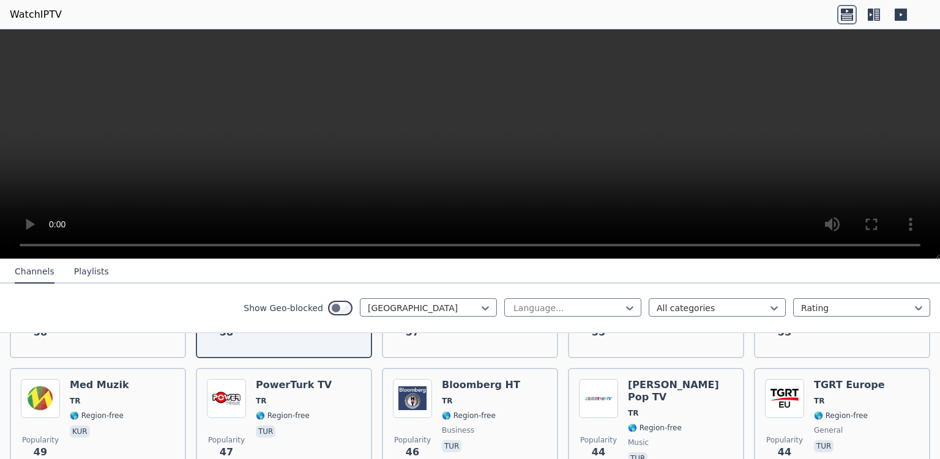
scroll to position [749, 0]
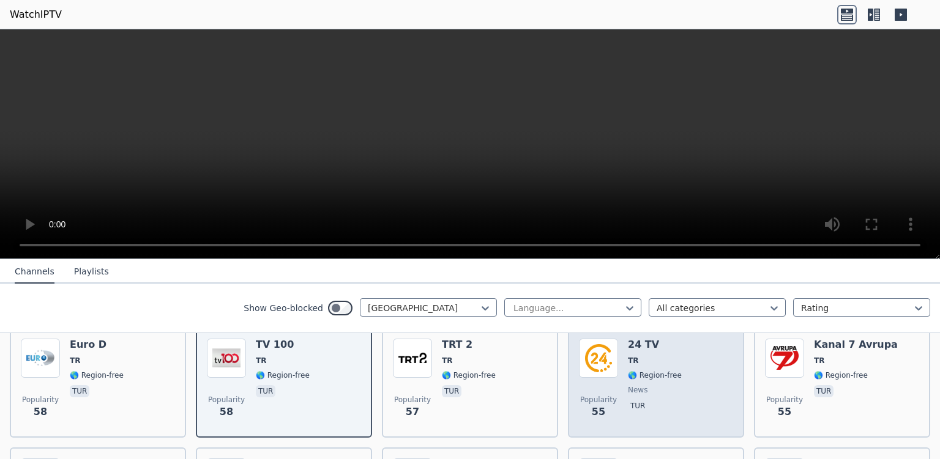
click at [673, 416] on div "Popularity 55 24 TV TR 🌎 Region-free news tur" at bounding box center [656, 383] width 176 height 110
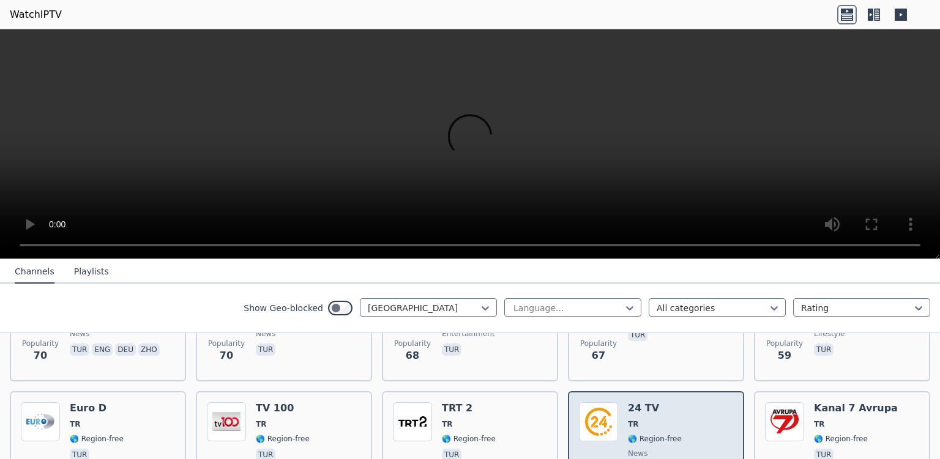
scroll to position [670, 0]
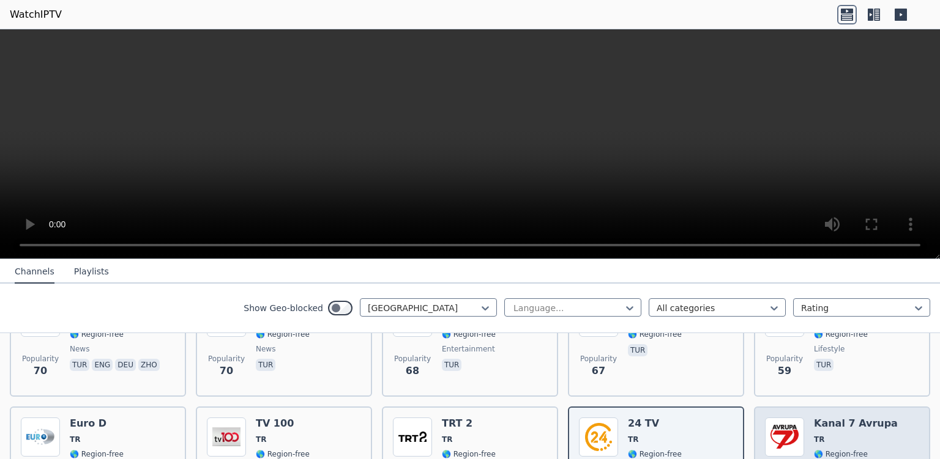
click at [858, 418] on div "Kanal 7 Avrupa TR 🌎 Region-free tur" at bounding box center [856, 462] width 84 height 88
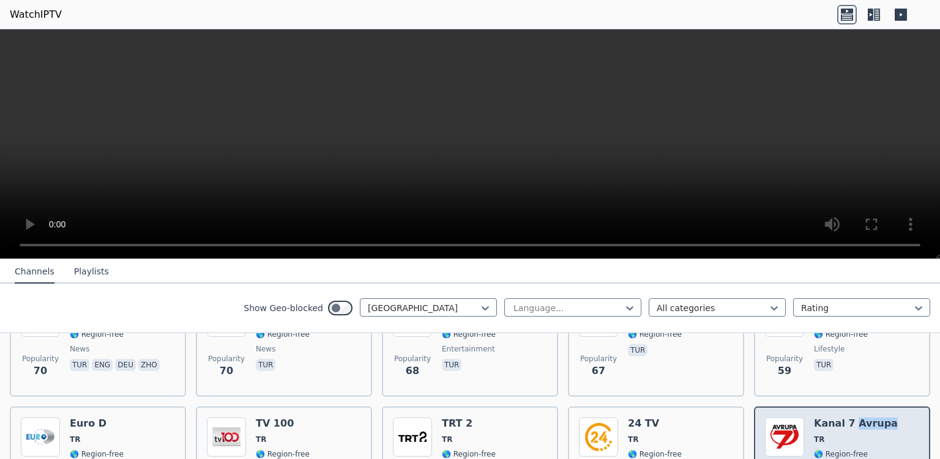
click at [858, 418] on div "Kanal 7 Avrupa TR 🌎 Region-free tur" at bounding box center [856, 462] width 84 height 88
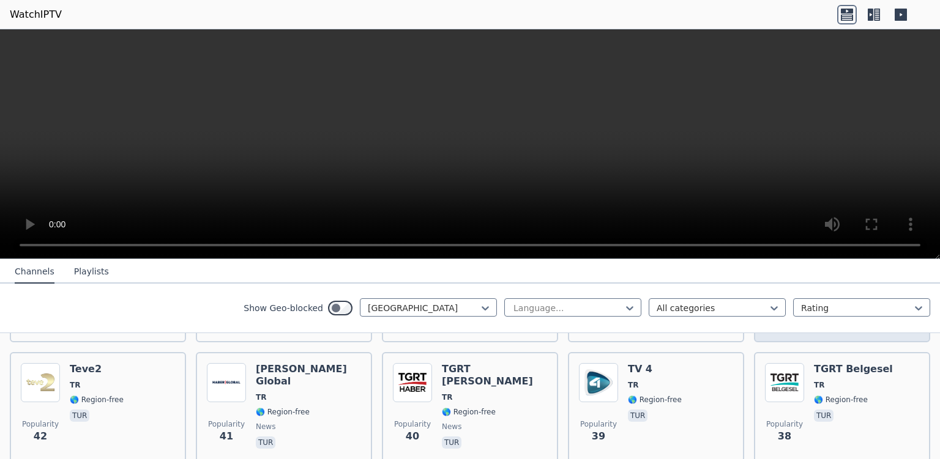
scroll to position [987, 0]
